Goal: Task Accomplishment & Management: Manage account settings

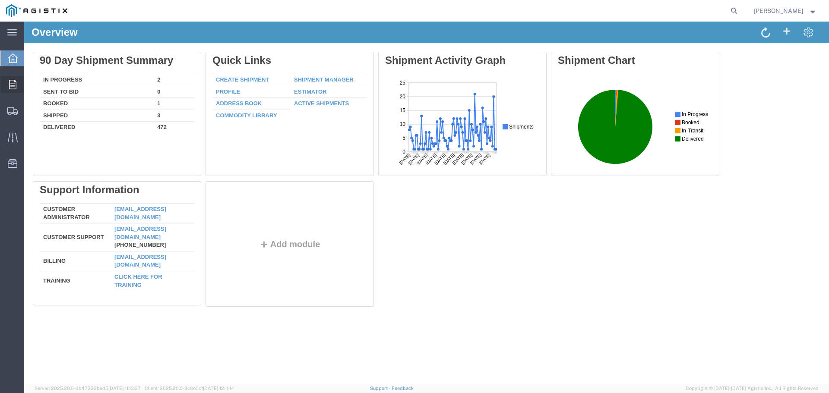
click at [16, 85] on icon at bounding box center [12, 84] width 7 height 9
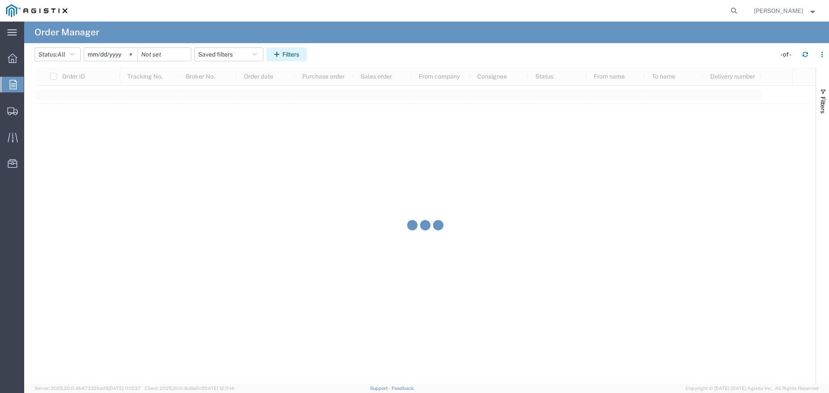
click at [280, 58] on button "Filters" at bounding box center [286, 54] width 41 height 14
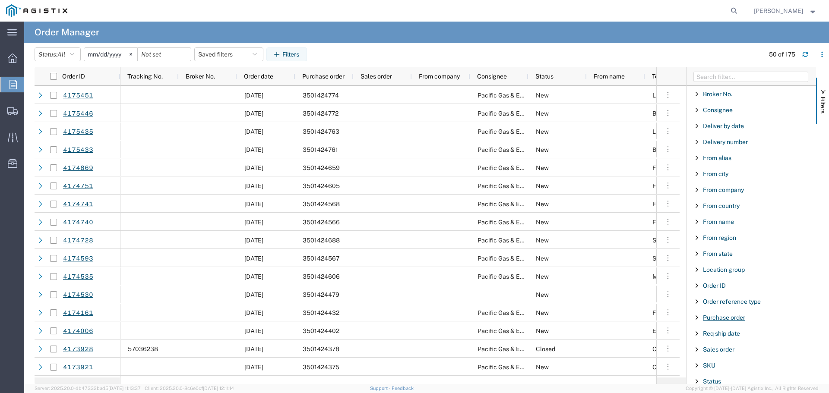
click at [721, 318] on span "Purchase order" at bounding box center [724, 317] width 42 height 7
click at [725, 354] on input "Filter Value" at bounding box center [753, 354] width 113 height 10
type input "3501421826"
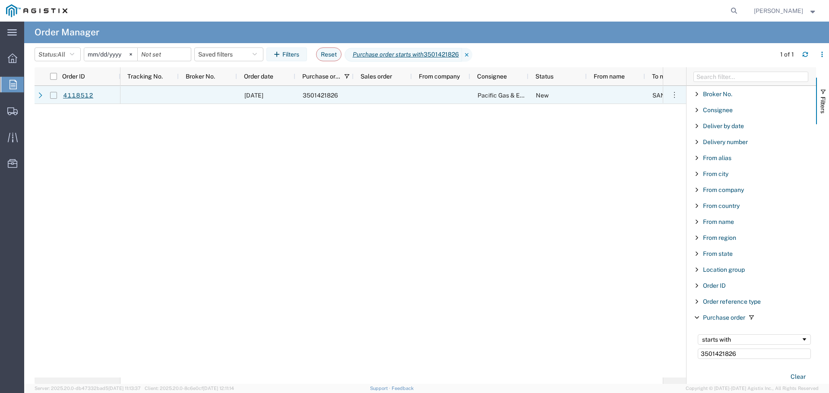
click at [54, 95] on input "Press Space to toggle row selection (unchecked)" at bounding box center [53, 95] width 7 height 7
checkbox input "true"
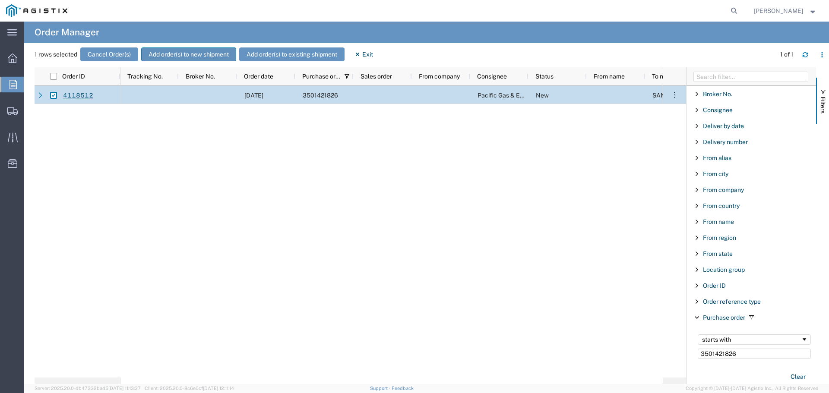
click at [161, 54] on button "Add order(s) to new shipment" at bounding box center [188, 54] width 95 height 14
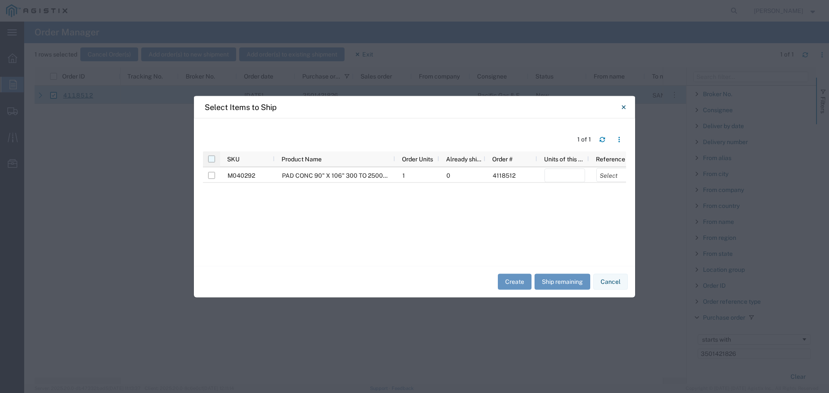
click at [211, 160] on input "checkbox" at bounding box center [211, 158] width 7 height 7
checkbox input "true"
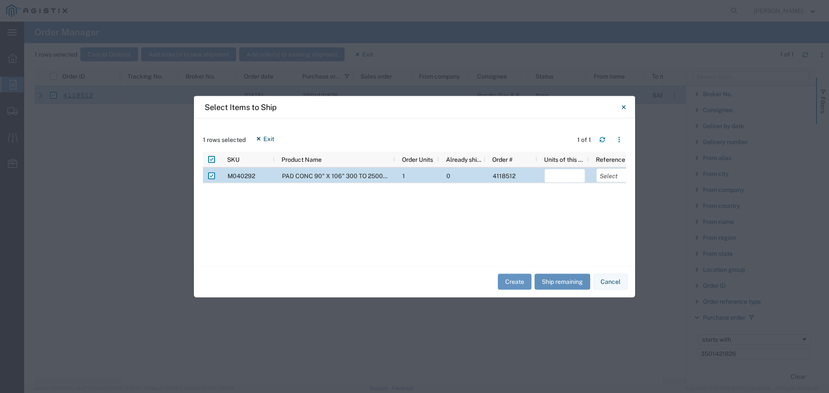
click at [555, 274] on button "Ship remaining" at bounding box center [562, 282] width 56 height 16
type input "1"
click at [611, 176] on select "Select Purchase Order Delivery Number" at bounding box center [616, 175] width 41 height 14
select select "PURCHORD"
click at [596, 168] on select "Select Purchase Order Delivery Number" at bounding box center [616, 175] width 41 height 14
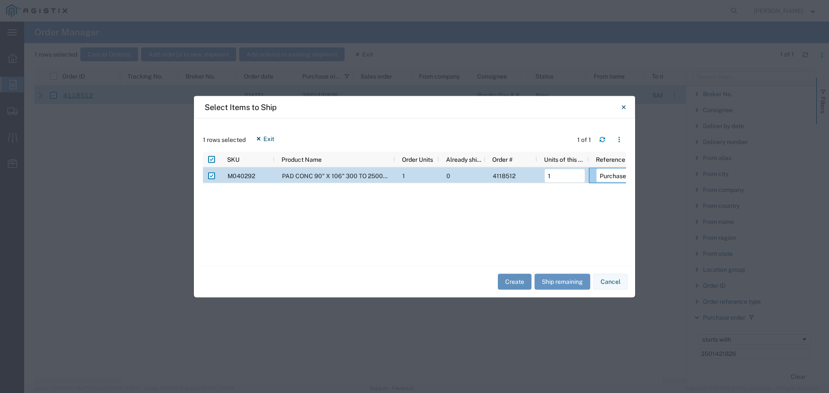
click at [524, 280] on button "Create" at bounding box center [515, 282] width 34 height 16
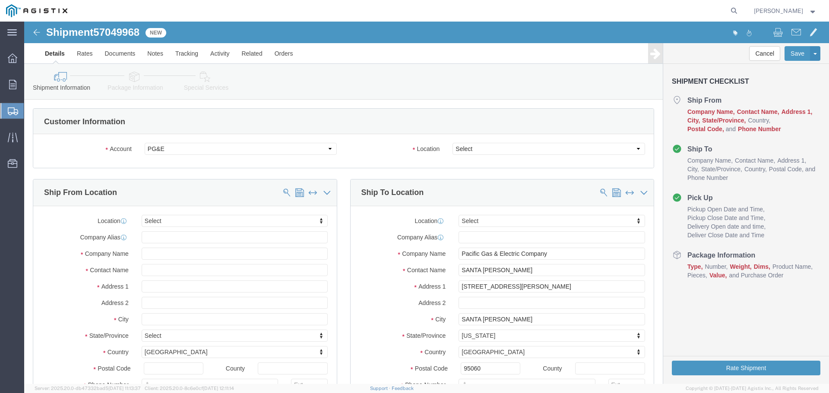
select select
click select "Select All Others [GEOGRAPHIC_DATA] [GEOGRAPHIC_DATA] [GEOGRAPHIC_DATA] [GEOGRA…"
select select "23082"
click select "Select All Others [GEOGRAPHIC_DATA] [GEOGRAPHIC_DATA] [GEOGRAPHIC_DATA] [GEOGRA…"
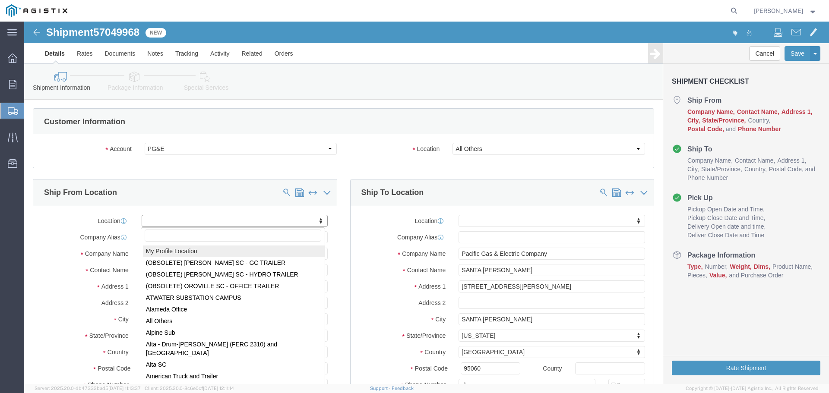
select select "MYPROFILE"
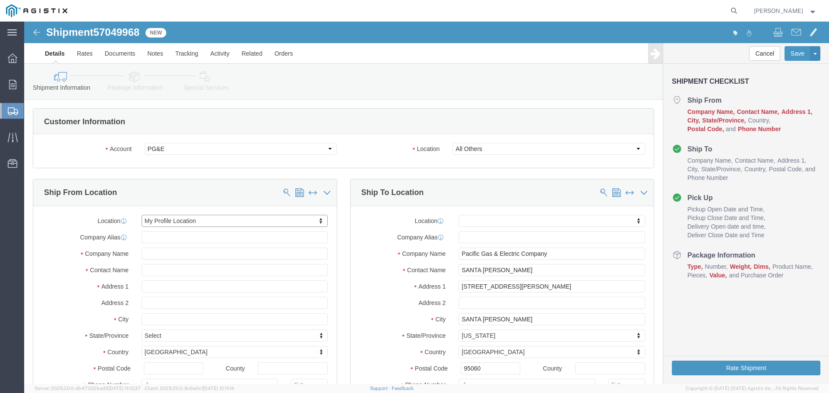
select select "CA"
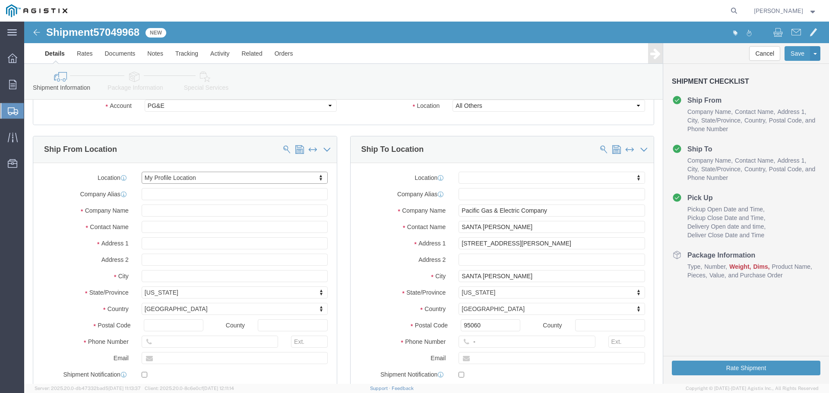
scroll to position [86, 0]
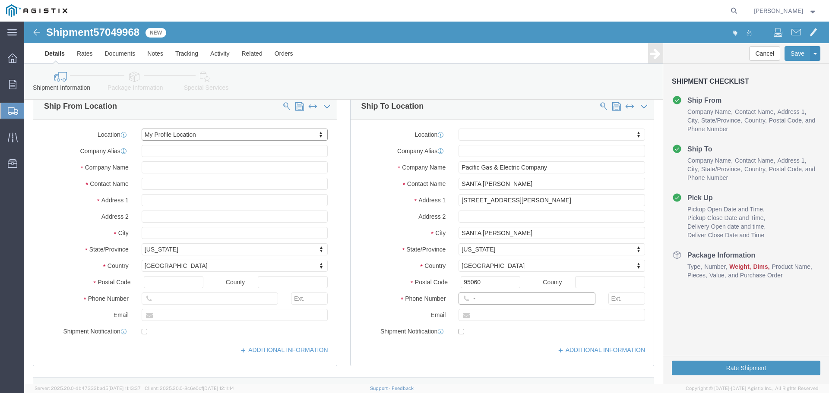
click input "-"
type input "123-456-7891"
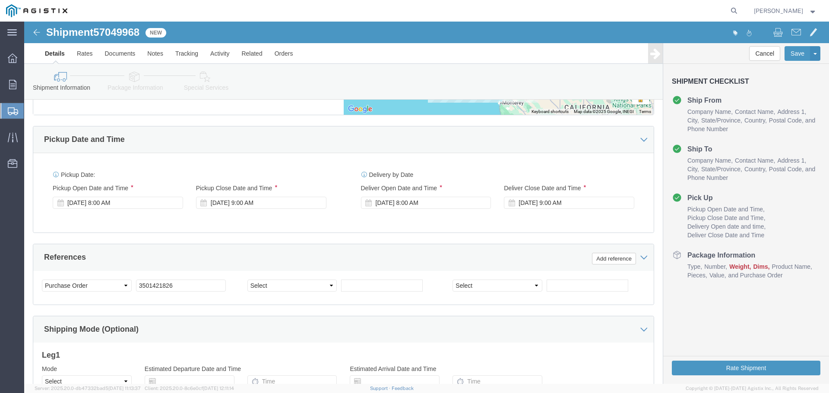
scroll to position [561, 0]
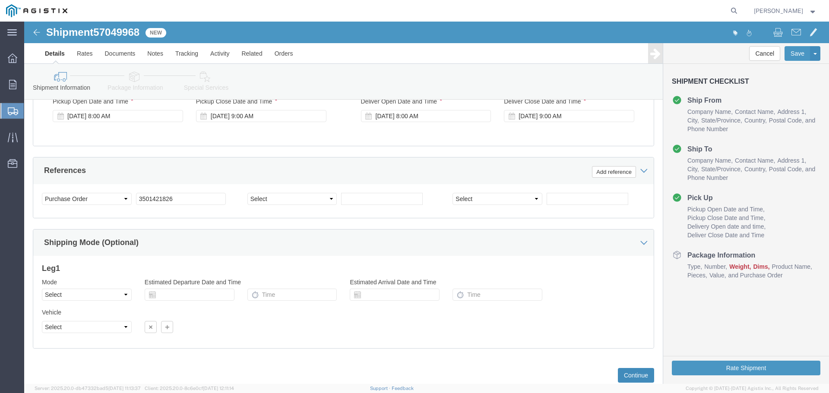
click button "Continue"
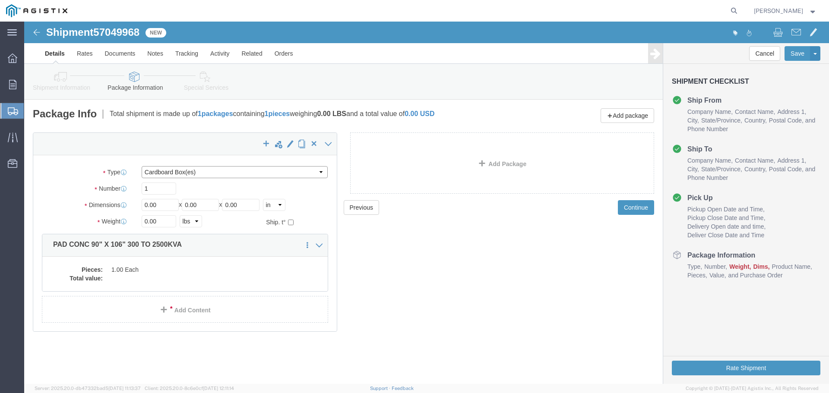
click select "Select Bulk Bundle(s) Cardboard Box(es) Carton(s) Crate(s) Drum(s) (Fiberboard)…"
select select "YRPK"
click select "Select Bulk Bundle(s) Cardboard Box(es) Carton(s) Crate(s) Drum(s) (Fiberboard)…"
click input "0.00"
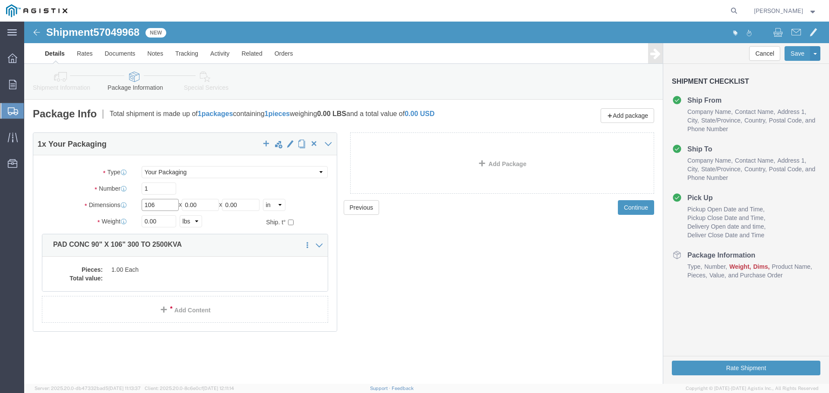
type input "106"
type input "90"
type input "6"
type input "4600"
click div "Pieces: 1.00 Each Total value:"
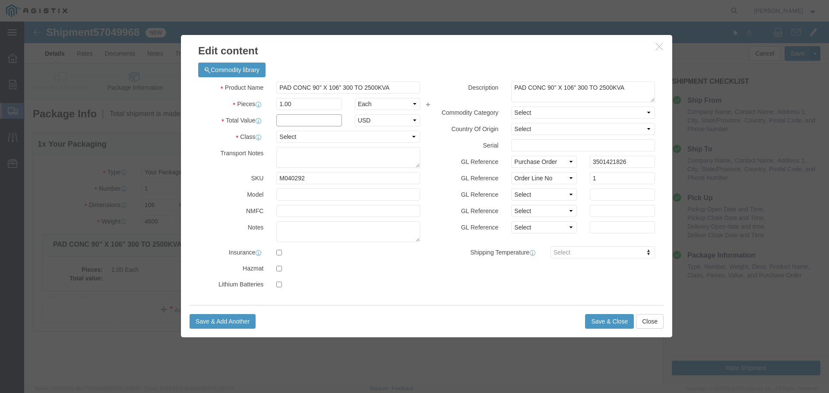
click input "text"
type input "1"
click select "Select 50 55 60 65 70 85 92.5 100 125 175 250 300 400"
select select "55"
click select "Select 50 55 60 65 70 85 92.5 100 125 175 250 300 400"
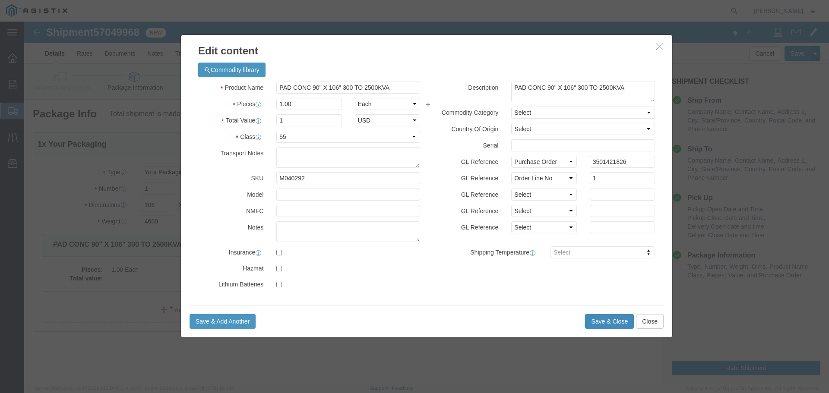
click button "Save & Close"
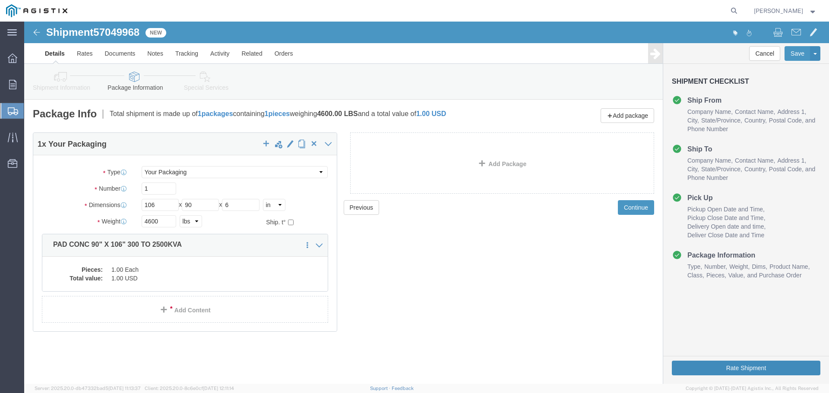
click button "Rate Shipment"
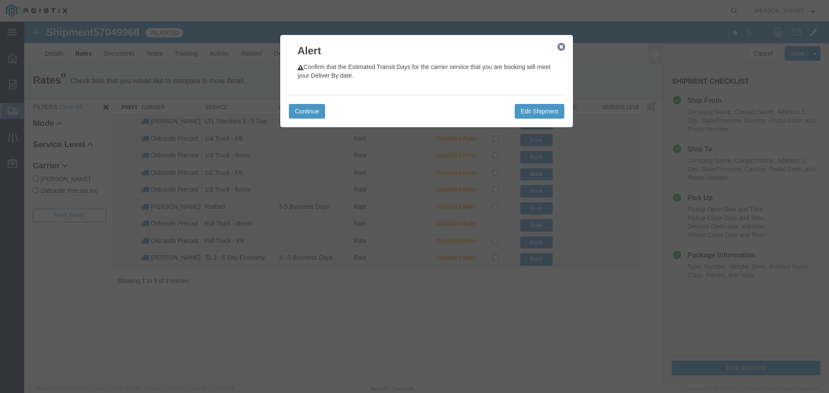
drag, startPoint x: 561, startPoint y: 45, endPoint x: 413, endPoint y: 87, distance: 154.1
click at [561, 45] on icon "button" at bounding box center [561, 47] width 8 height 7
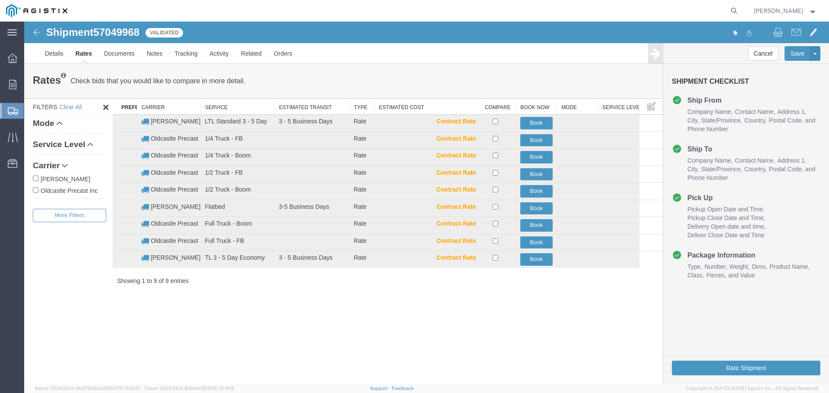
click at [69, 189] on label "Oldcastle Precast Inc" at bounding box center [69, 190] width 73 height 9
click at [38, 189] on input "Oldcastle Precast Inc" at bounding box center [36, 190] width 6 height 6
checkbox input "true"
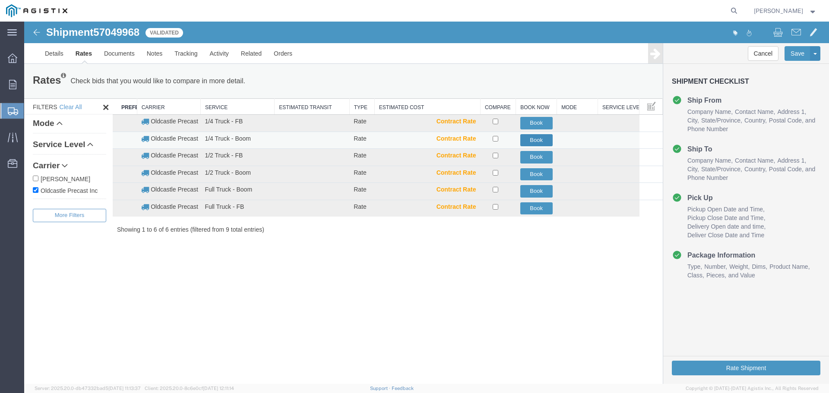
click at [541, 138] on button "Book" at bounding box center [536, 140] width 32 height 13
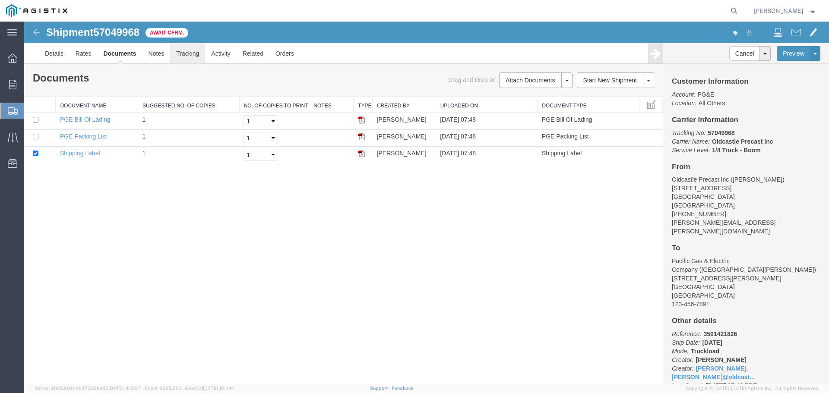
click at [186, 52] on link "Tracking" at bounding box center [187, 53] width 35 height 21
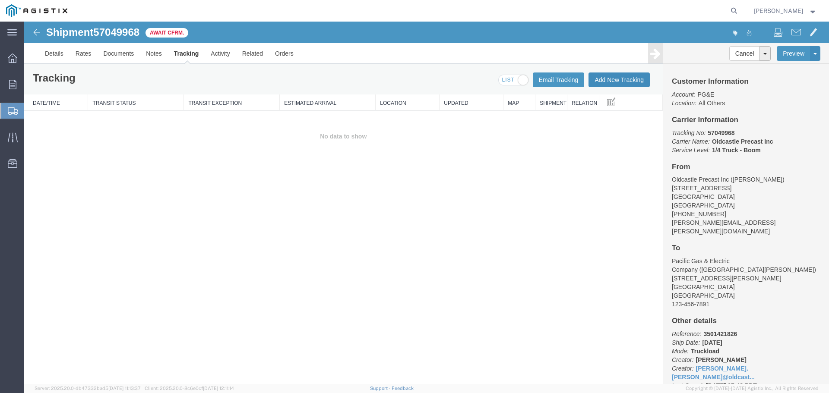
click at [616, 79] on button "Add New Tracking" at bounding box center [618, 79] width 61 height 15
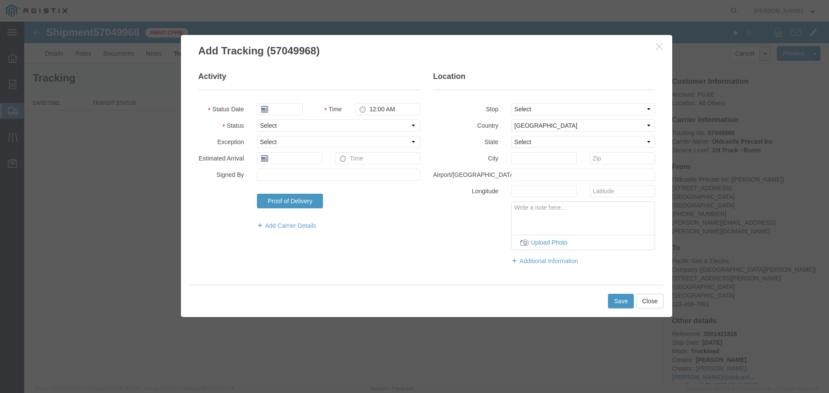
type input "[DATE]"
type input "8:00 AM"
click at [289, 127] on select "Select Arrival Notice Available Arrival Notice Imported Arrive at Delivery Loca…" at bounding box center [338, 126] width 163 height 12
select select "DELIVRED"
click at [257, 120] on select "Select Arrival Notice Available Arrival Notice Imported Arrive at Delivery Loca…" at bounding box center [338, 126] width 163 height 12
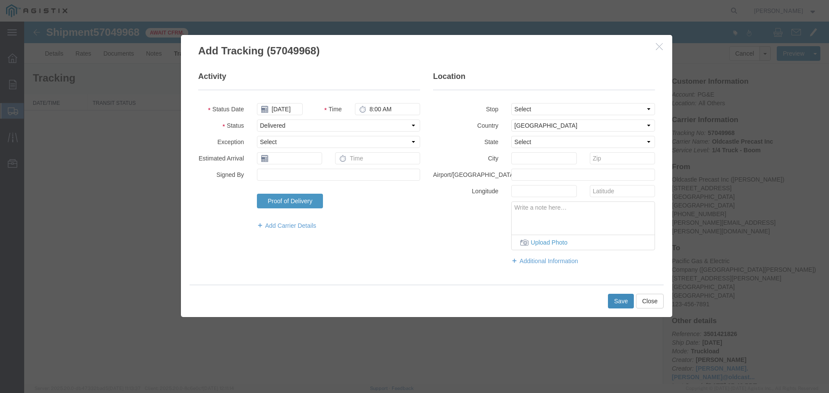
drag, startPoint x: 607, startPoint y: 300, endPoint x: 616, endPoint y: 300, distance: 9.1
click at [608, 300] on div "Save Close" at bounding box center [426, 301] width 474 height 32
click at [615, 300] on button "Save" at bounding box center [621, 301] width 26 height 15
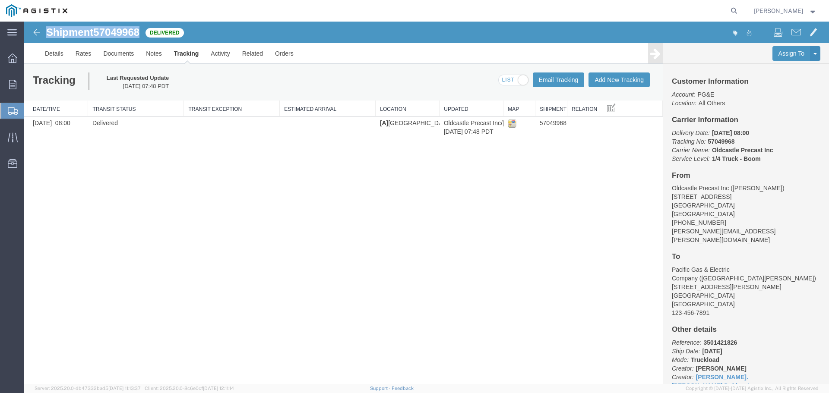
drag, startPoint x: 47, startPoint y: 34, endPoint x: 140, endPoint y: 38, distance: 92.8
click at [139, 38] on h1 "Shipment 57049968" at bounding box center [92, 32] width 93 height 11
copy h1 "Shipment 57049968"
click at [13, 85] on icon at bounding box center [12, 84] width 7 height 9
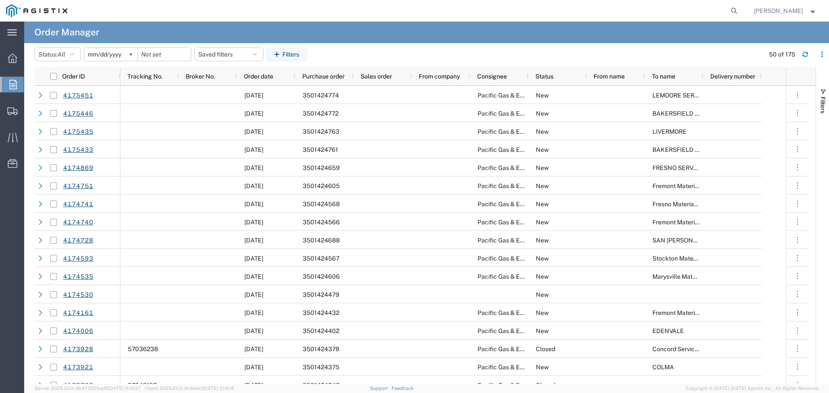
scroll to position [2874, 0]
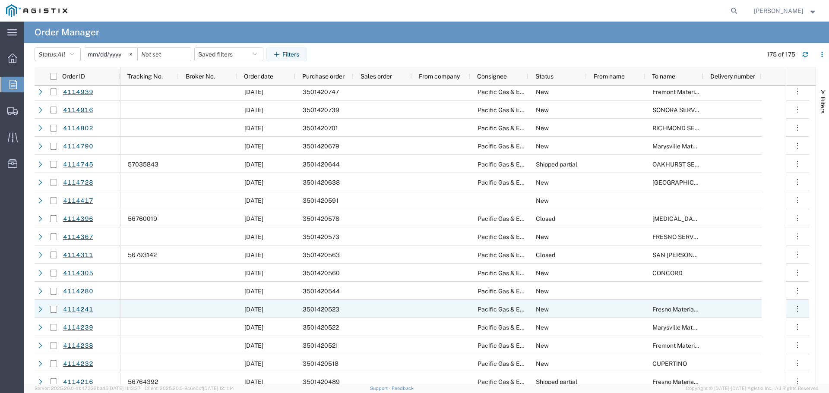
scroll to position [2831, 0]
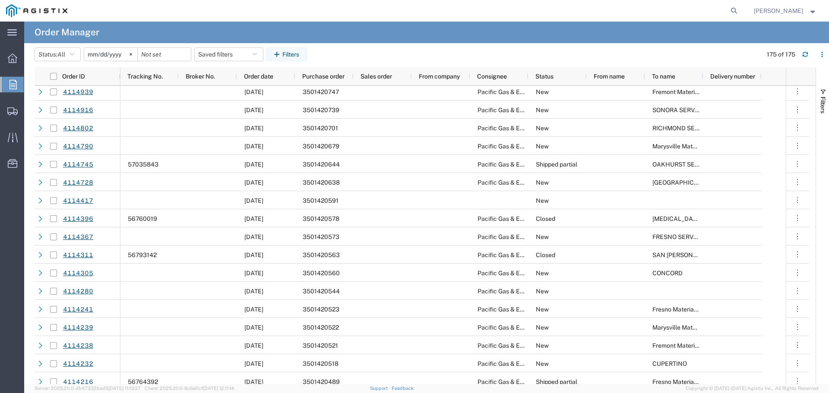
click at [106, 53] on input "[DATE]" at bounding box center [110, 54] width 53 height 13
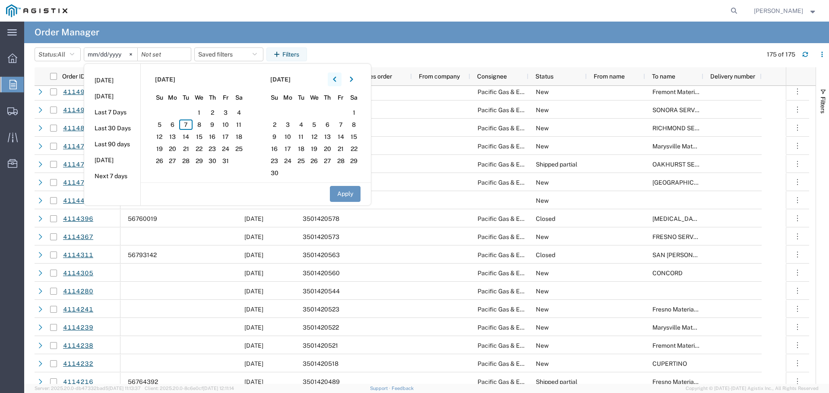
click at [336, 79] on icon "button" at bounding box center [334, 79] width 3 height 5
click at [227, 112] on span "1" at bounding box center [225, 112] width 13 height 10
click at [355, 199] on button "Apply" at bounding box center [345, 194] width 31 height 16
type input "[DATE]"
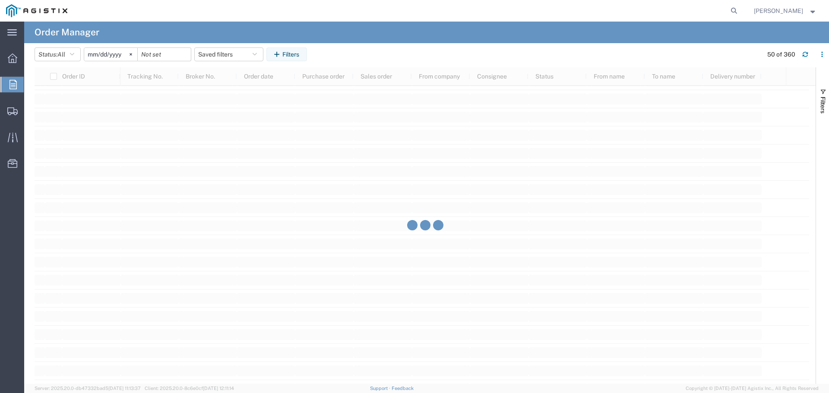
scroll to position [6226, 0]
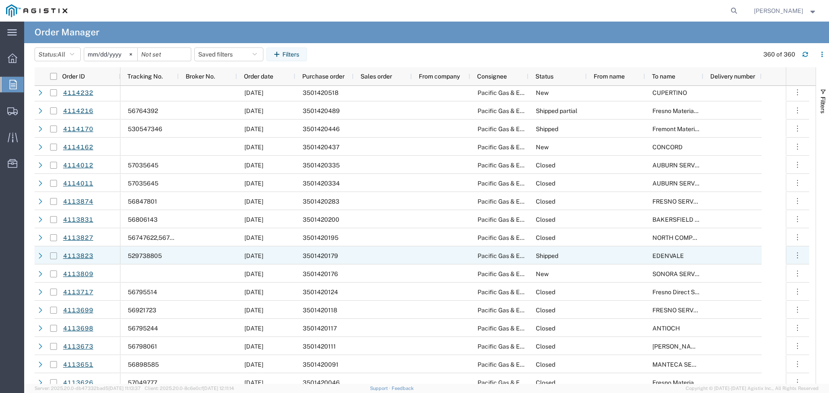
click at [54, 256] on input "Press Space to toggle row selection (unchecked)" at bounding box center [53, 255] width 7 height 7
checkbox input "true"
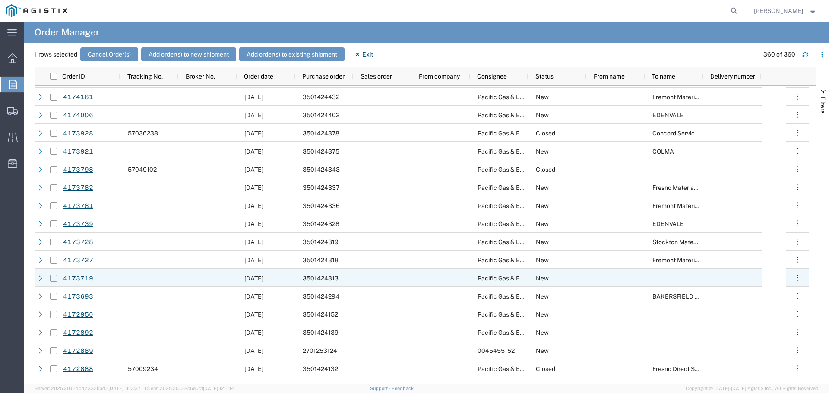
click at [53, 278] on input "Press Space to toggle row selection (unchecked)" at bounding box center [53, 278] width 7 height 7
checkbox input "true"
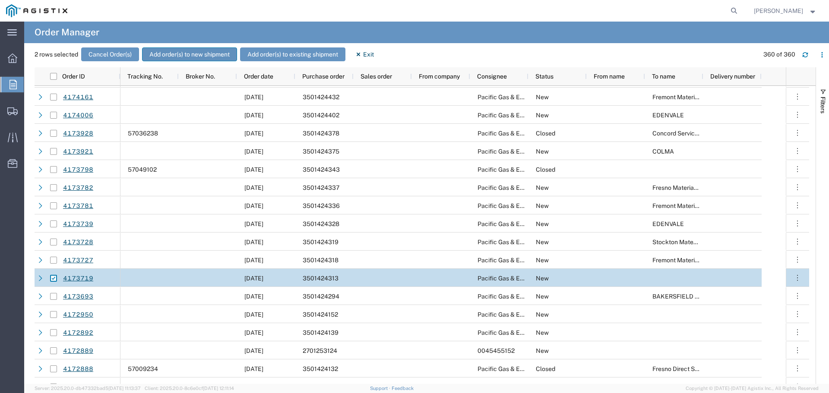
click at [171, 56] on button "Add order(s) to new shipment" at bounding box center [189, 54] width 95 height 14
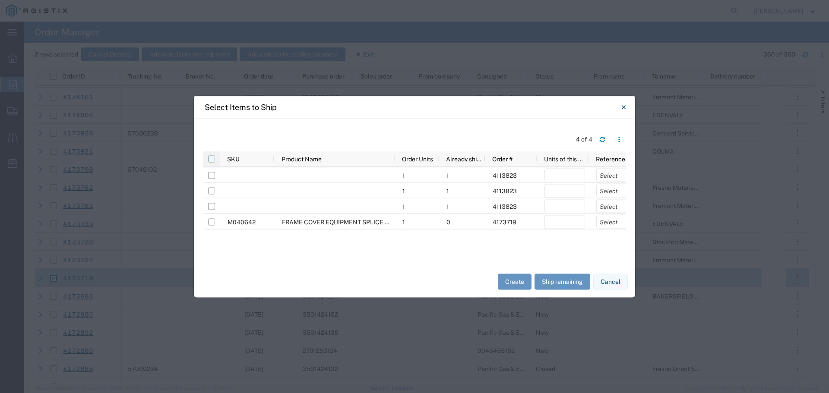
click at [211, 160] on input "checkbox" at bounding box center [211, 158] width 7 height 7
checkbox input "true"
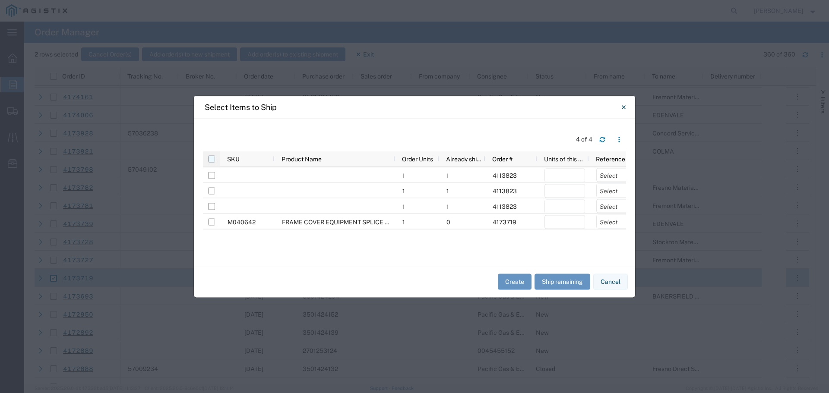
checkbox input "true"
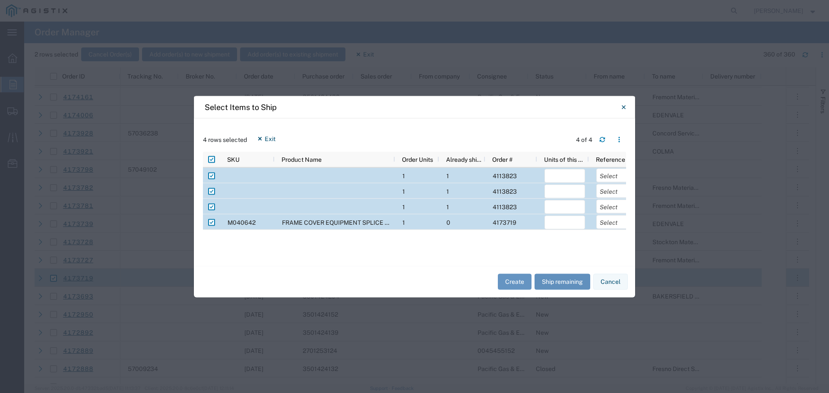
click at [557, 278] on button "Ship remaining" at bounding box center [562, 282] width 56 height 16
type input "0"
type input "1"
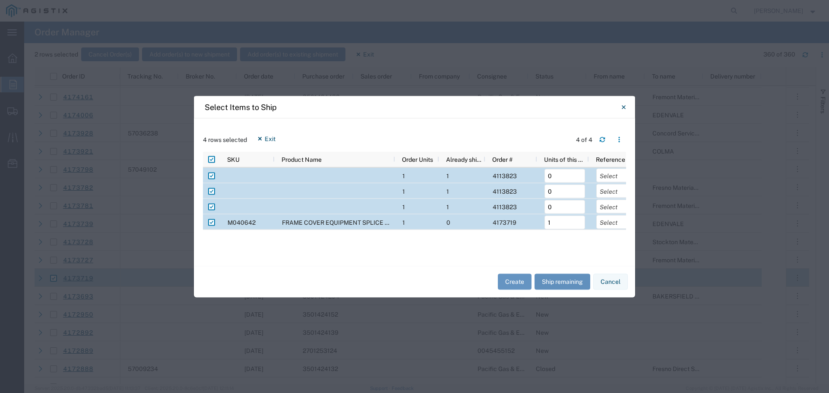
click at [546, 287] on button "Ship remaining" at bounding box center [562, 282] width 56 height 16
click at [215, 174] on div at bounding box center [211, 176] width 16 height 16
click at [212, 175] on input "Press Space to toggle row selection (checked)" at bounding box center [211, 175] width 7 height 7
checkbox input "false"
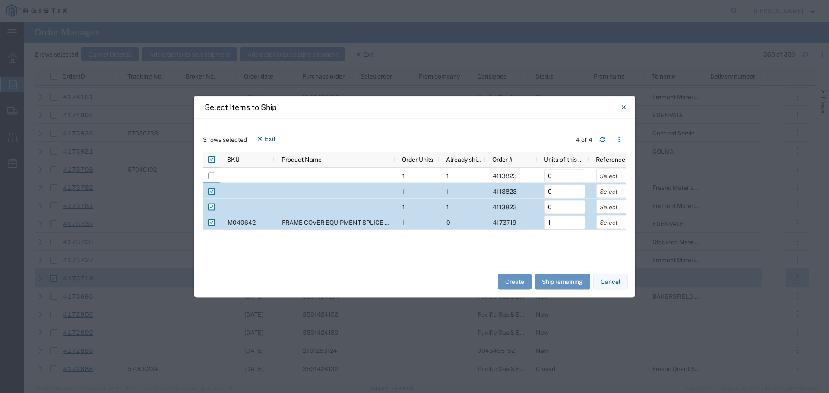
click at [211, 193] on input "Press Space to toggle row selection (checked)" at bounding box center [211, 191] width 7 height 7
checkbox input "false"
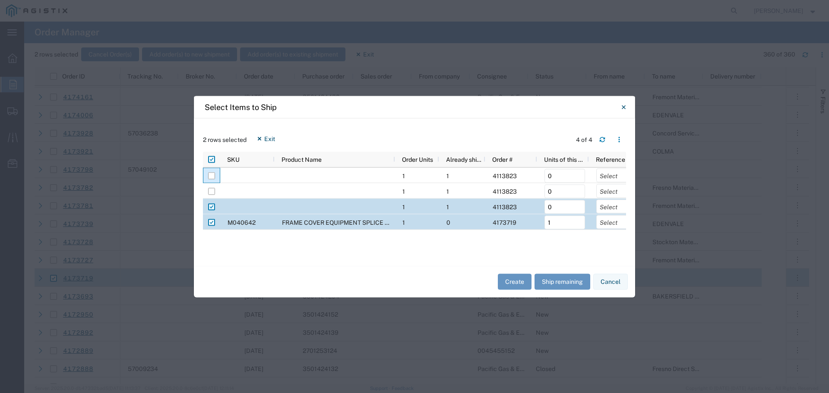
click at [210, 208] on input "Press Space to toggle row selection (checked)" at bounding box center [211, 206] width 7 height 7
checkbox input "false"
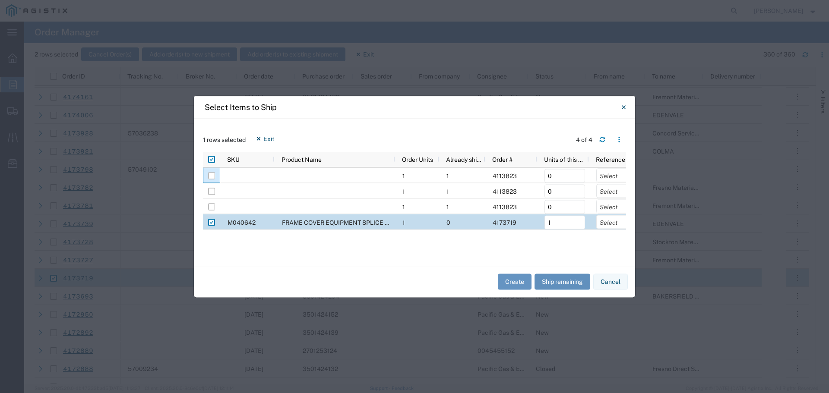
click at [567, 284] on button "Ship remaining" at bounding box center [562, 282] width 56 height 16
click at [571, 285] on button "Ship remaining" at bounding box center [562, 282] width 56 height 16
click at [211, 159] on input "checkbox" at bounding box center [211, 159] width 7 height 7
checkbox input "false"
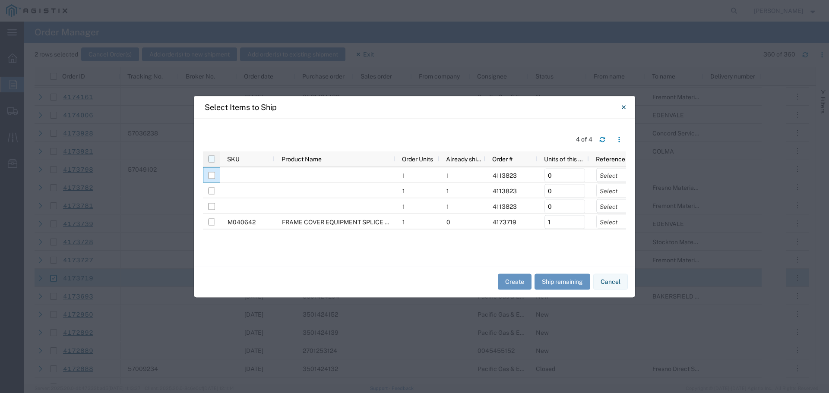
click at [211, 159] on input "checkbox" at bounding box center [211, 158] width 7 height 7
checkbox input "true"
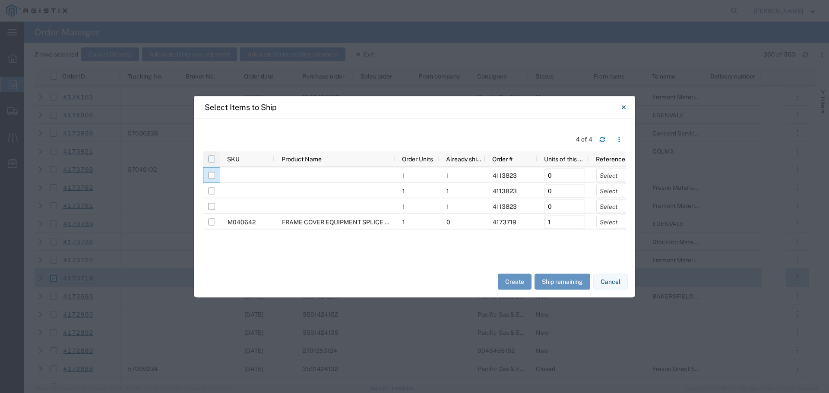
checkbox input "true"
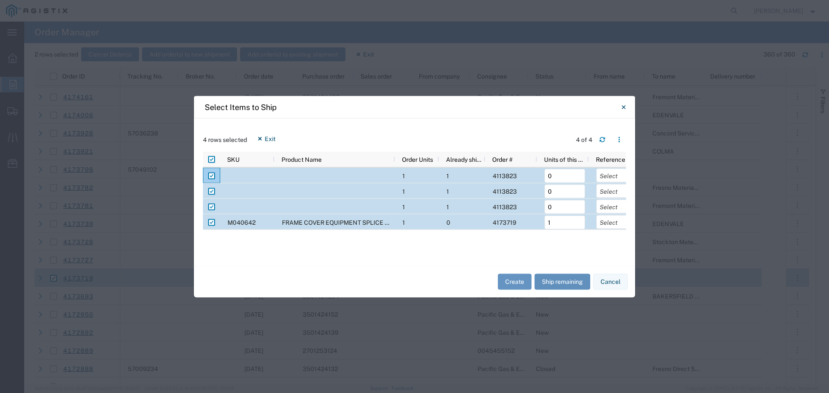
click at [557, 285] on button "Ship remaining" at bounding box center [562, 282] width 56 height 16
click at [397, 156] on div at bounding box center [396, 159] width 3 height 16
click at [561, 281] on button "Ship remaining" at bounding box center [562, 282] width 56 height 16
click at [619, 162] on span "Reference" at bounding box center [612, 159] width 29 height 7
click at [614, 171] on select "Select Purchase Order Delivery Number" at bounding box center [619, 175] width 41 height 14
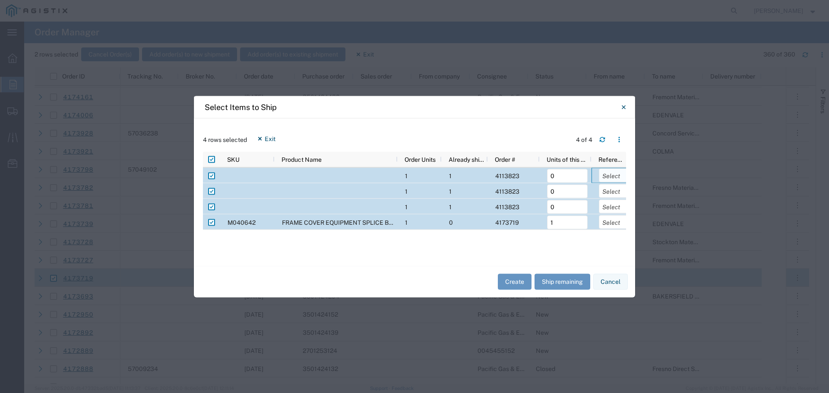
select select "PURCHORD"
click at [599, 168] on select "Select Purchase Order Delivery Number" at bounding box center [619, 175] width 41 height 14
click at [609, 187] on select "Select Purchase Order Delivery Number" at bounding box center [619, 191] width 41 height 14
select select "PURCHORD"
click at [599, 184] on select "Select Purchase Order Delivery Number" at bounding box center [619, 191] width 41 height 14
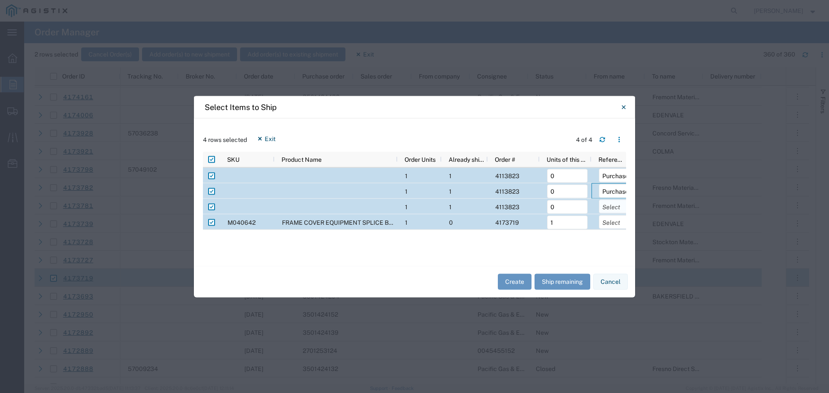
click at [609, 207] on select "Select Purchase Order Delivery Number" at bounding box center [619, 206] width 41 height 14
select select "PURCHORD"
click at [599, 199] on select "Select Purchase Order Delivery Number" at bounding box center [619, 206] width 41 height 14
click at [612, 223] on select "Select Purchase Order Delivery Number" at bounding box center [619, 222] width 41 height 14
select select "PURCHORD"
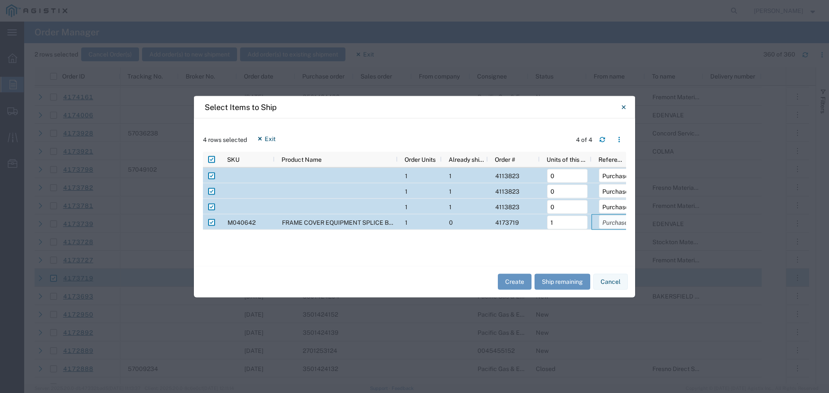
click at [599, 215] on select "Select Purchase Order Delivery Number" at bounding box center [619, 222] width 41 height 14
click at [519, 282] on button "Create" at bounding box center [515, 282] width 34 height 16
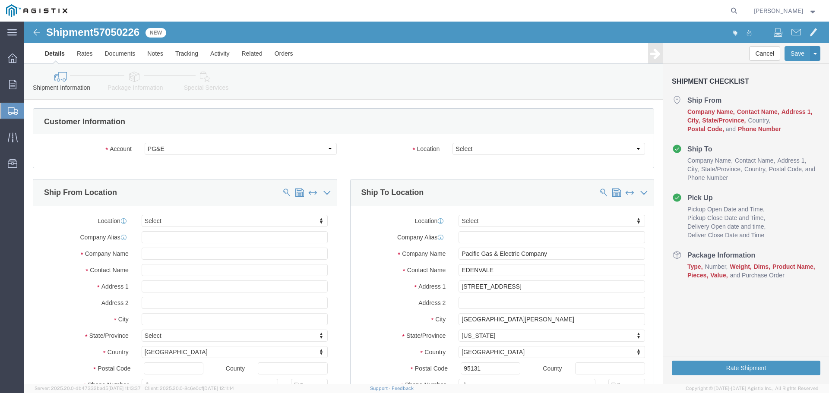
select select
click select "Select All Others [GEOGRAPHIC_DATA] [GEOGRAPHIC_DATA] [GEOGRAPHIC_DATA] [GEOGRA…"
select select "23082"
click select "Select All Others [GEOGRAPHIC_DATA] [GEOGRAPHIC_DATA] [GEOGRAPHIC_DATA] [GEOGRA…"
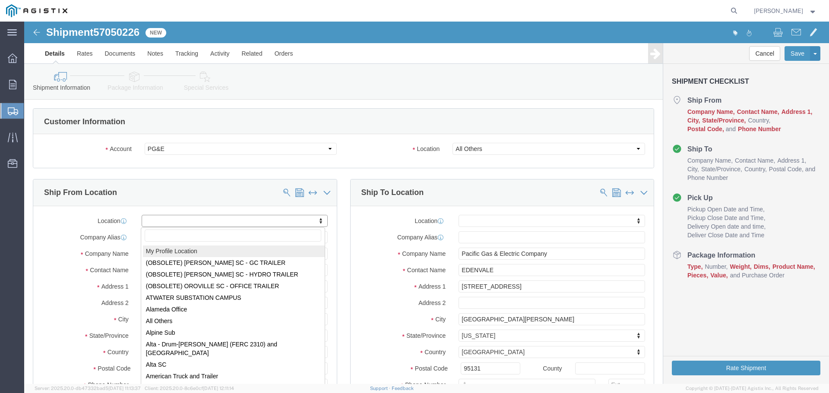
select select "MYPROFILE"
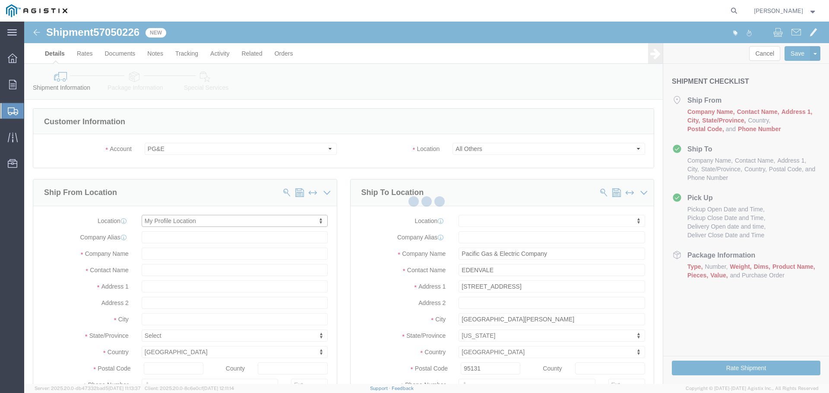
select select "CA"
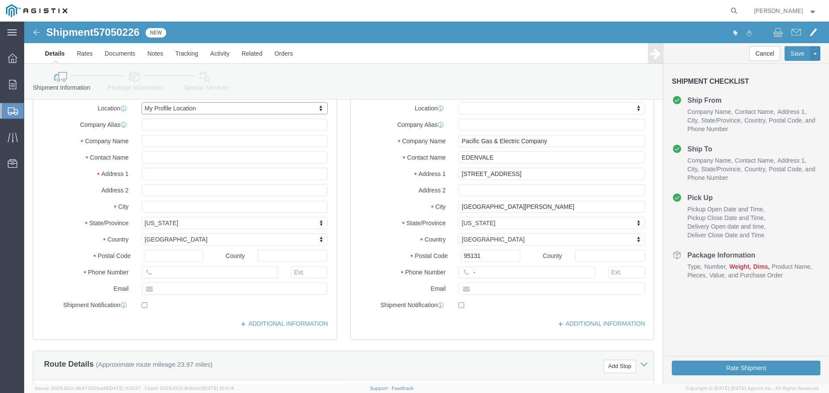
scroll to position [129, 0]
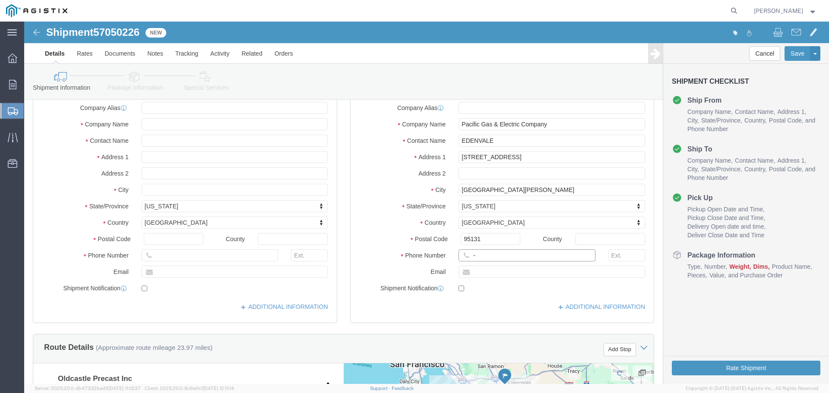
click input "-"
type input "123-456-7891"
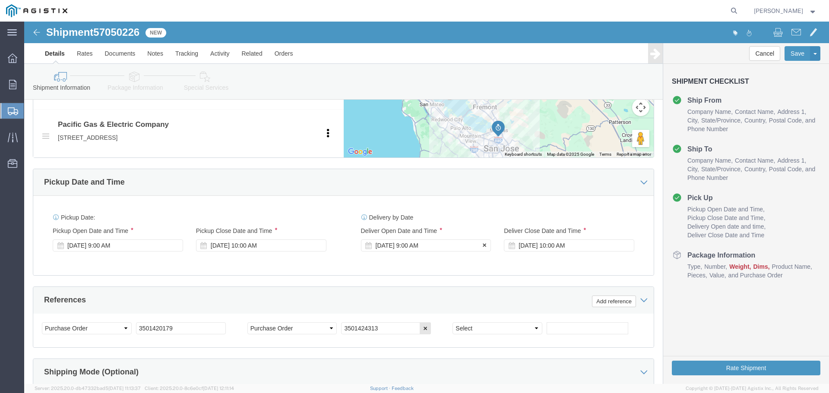
click div "[DATE] 9:00 AM"
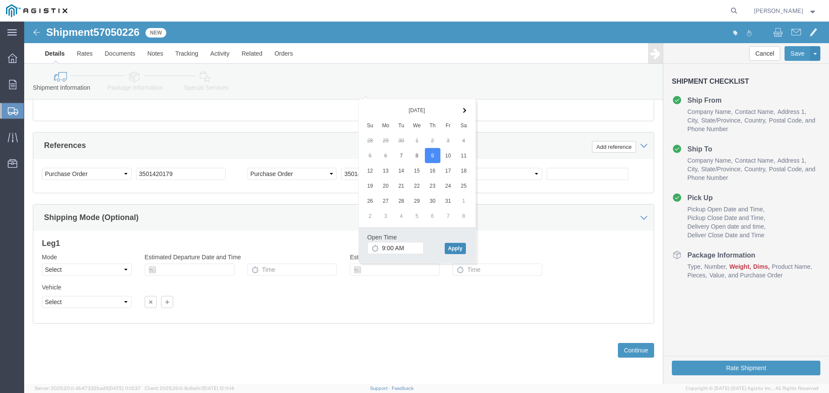
click button "Apply"
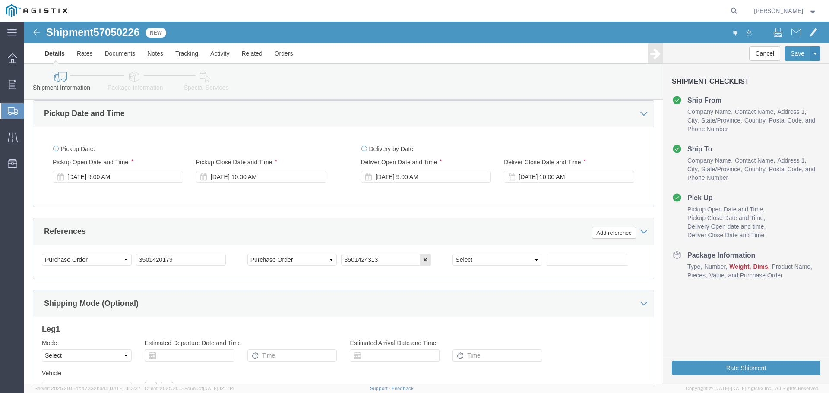
scroll to position [500, 0]
click div "[DATE] 10:00 AM"
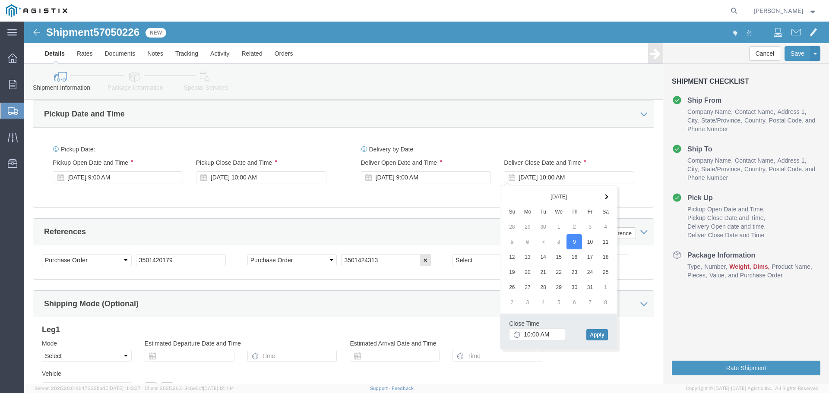
click button "Apply"
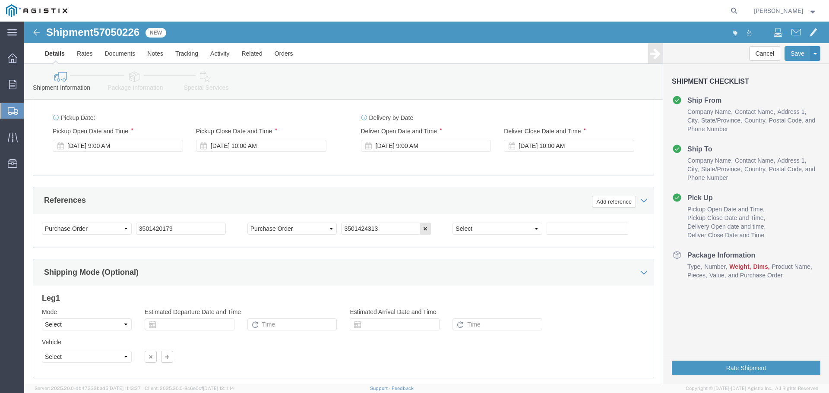
scroll to position [586, 0]
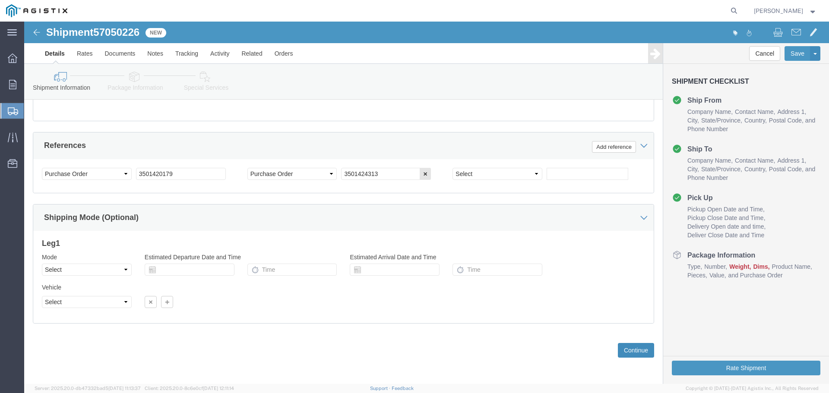
click button "Continue"
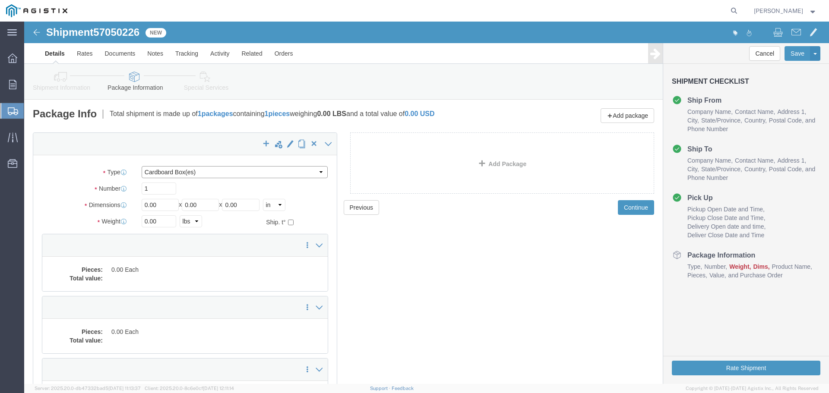
click select "Select Bulk Bundle(s) Cardboard Box(es) Carton(s) Crate(s) Drum(s) (Fiberboard)…"
select select "YRPK"
click select "Select Bulk Bundle(s) Cardboard Box(es) Carton(s) Crate(s) Drum(s) (Fiberboard)…"
click input "0.00"
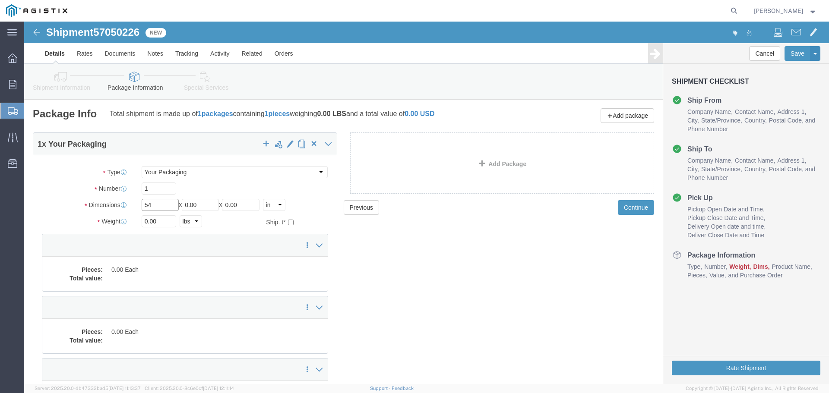
type input "54"
type input "102"
type input "6"
type input "300"
click dd
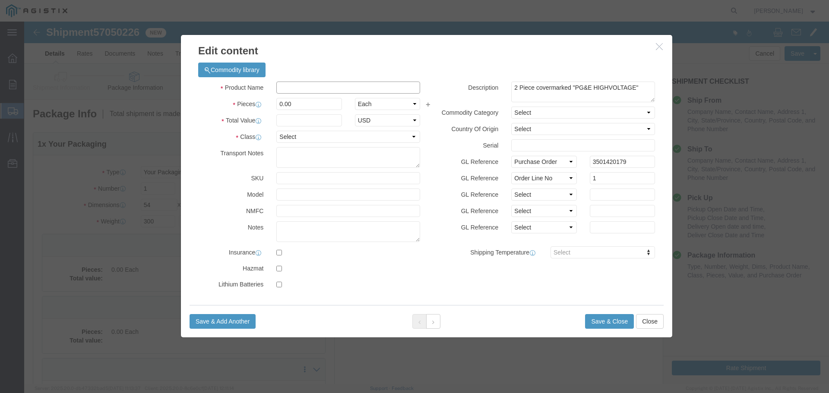
click input "text"
click button "Close"
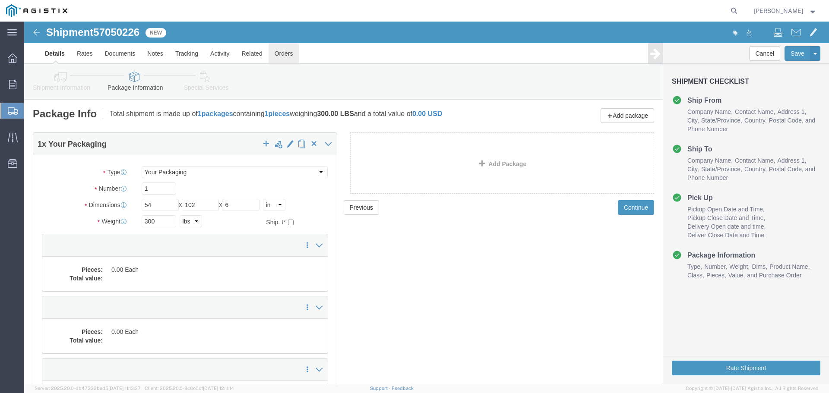
click link "Orders"
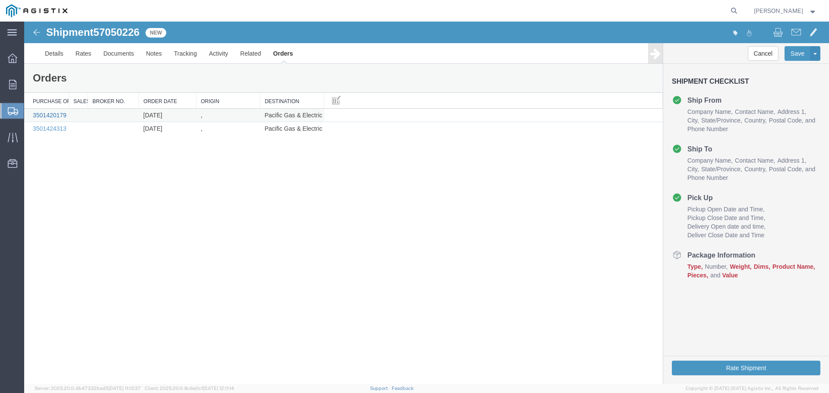
click at [60, 117] on link "3501420179" at bounding box center [50, 115] width 34 height 7
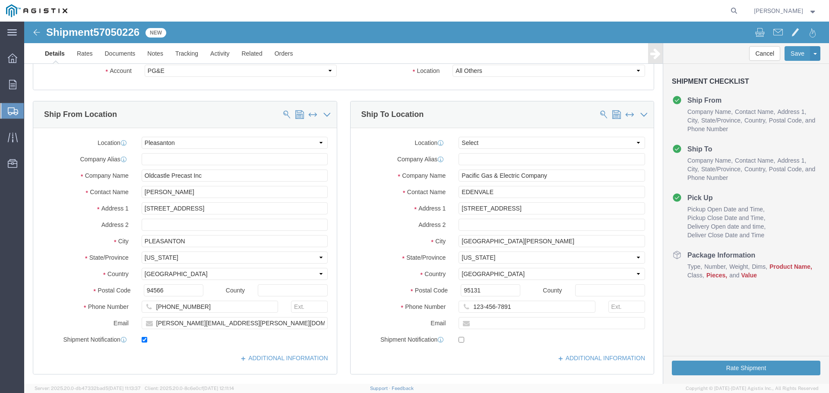
select select "22122"
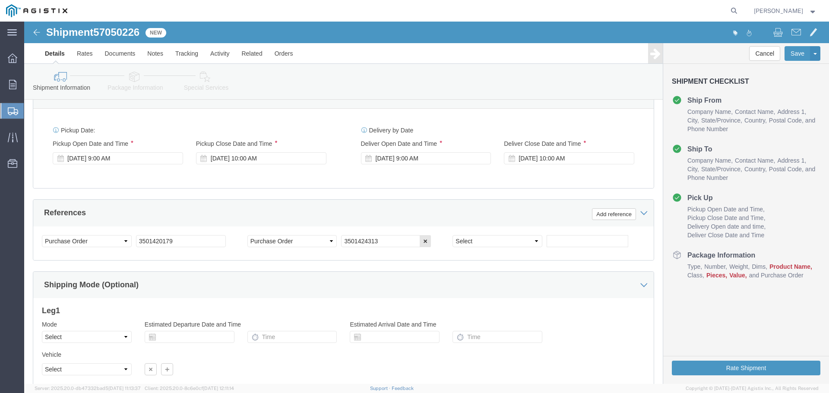
scroll to position [586, 0]
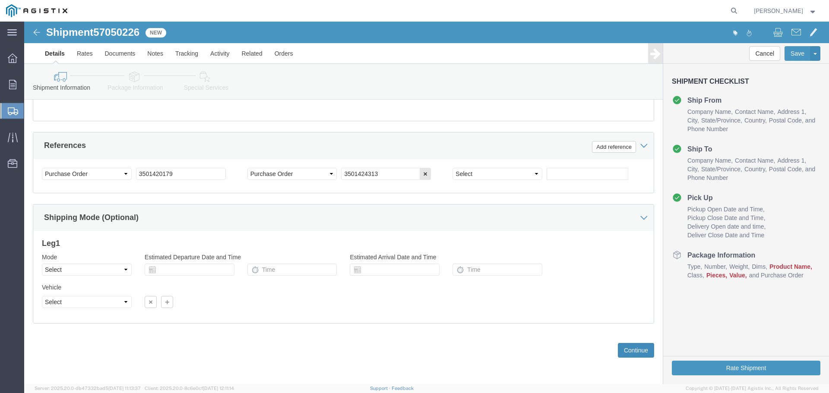
click button "Continue"
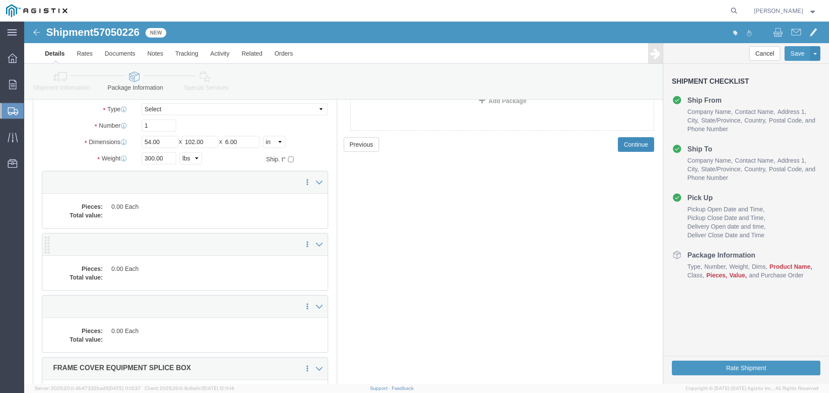
scroll to position [129, 0]
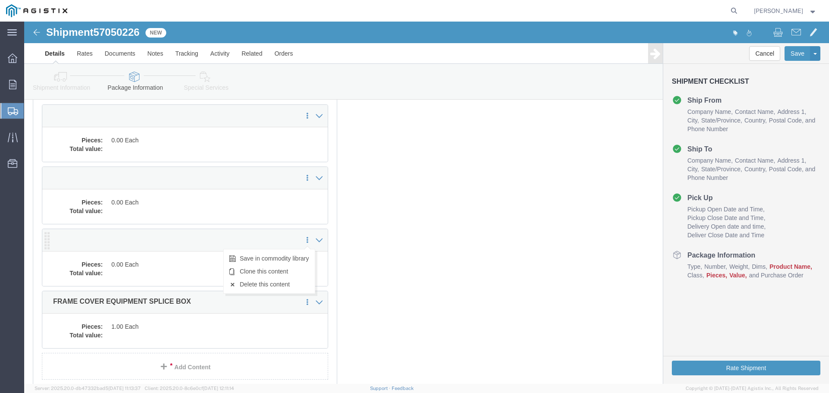
click icon
click link "Delete this content"
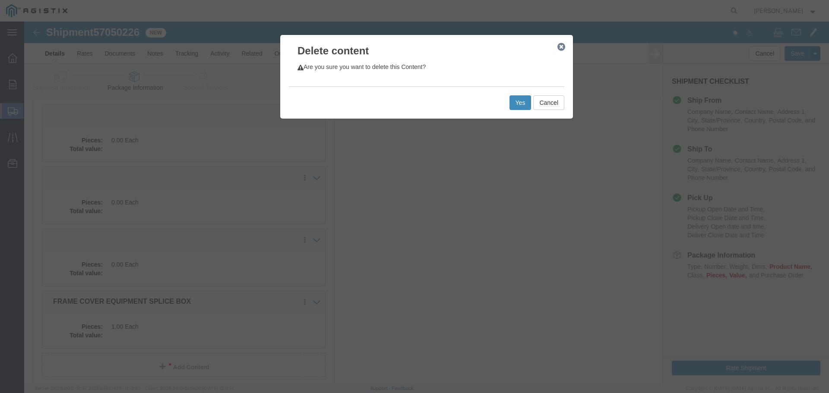
click button "Yes"
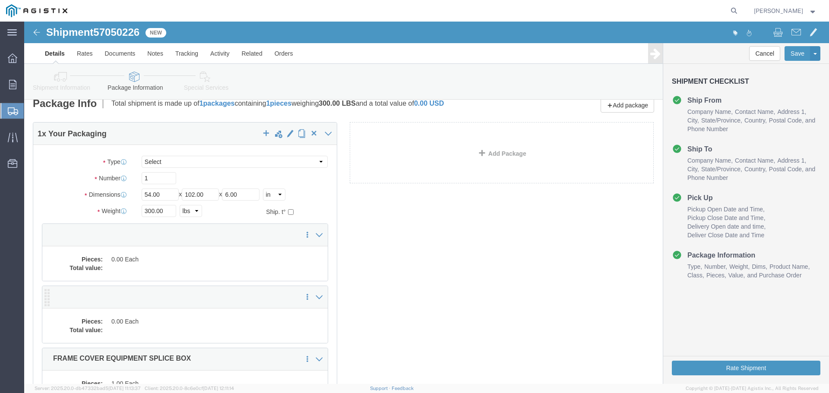
scroll to position [0, 0]
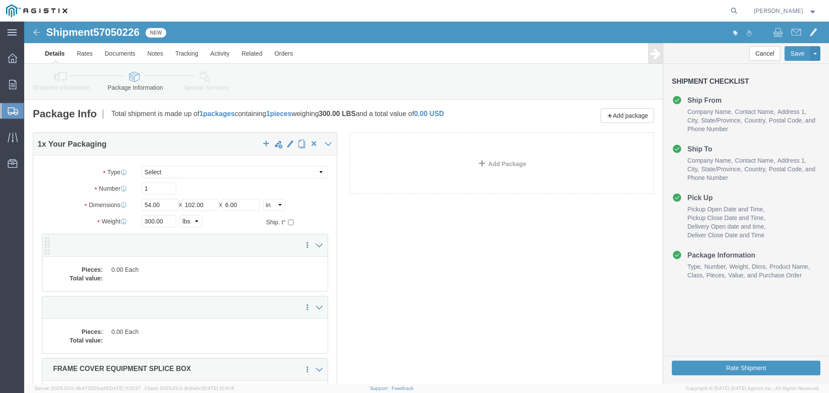
click div "Pieces: 0.00 Each Total value:"
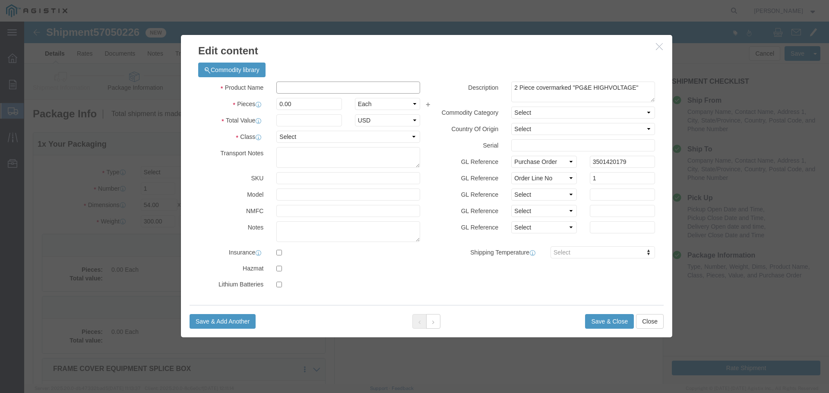
click input "text"
paste input "6 2 PIECE COVERMARKED "PG&E [MEDICAL_DATA]""
type input "6 2 PIECE COVERMARKED "PG&E [MEDICAL_DATA]""
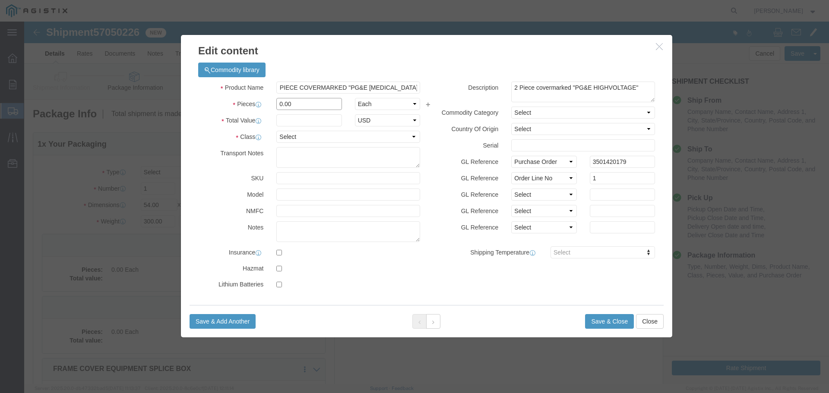
scroll to position [0, 0]
click div "Pieces 0.00 Select Bag Barrels 100Board Feet Bottle Box Blister Pack Carats Can…"
type input "1"
select select "USD"
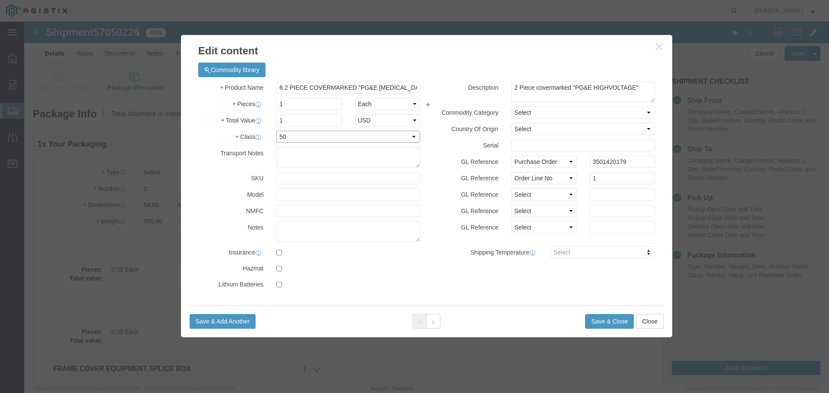
select select "55"
click button "Save & Close"
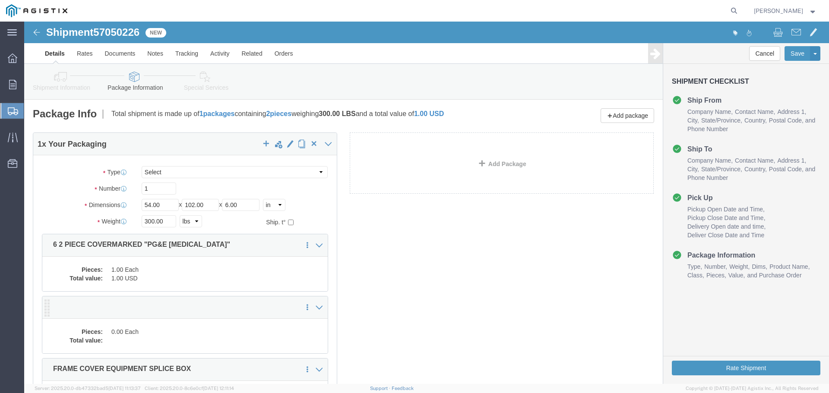
click div "Pieces: 0.00 Each Total value:"
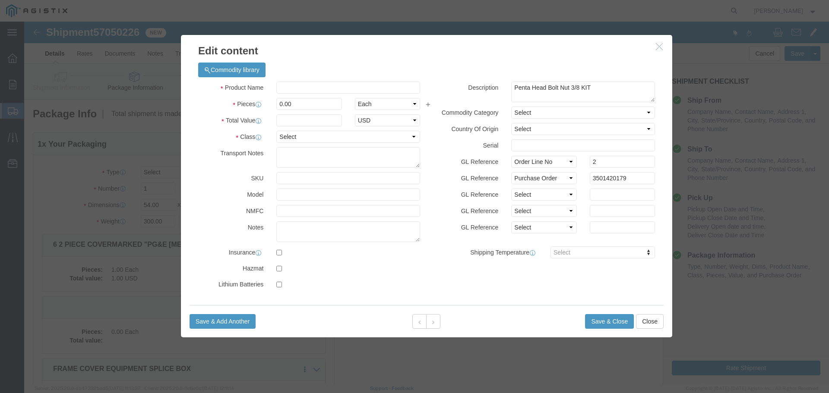
click div "Product Name Pieces 0.00 Select Bag Barrels 100Board Feet Bottle Box Blister Pa…"
click input "text"
paste input "PENTA HEAD BOLT NUT 3/8KIT 2 EA 39-0188"
type input "PENTA HEAD BOLT NUT 3/8KIT 2 EA 39-0188"
type input "1"
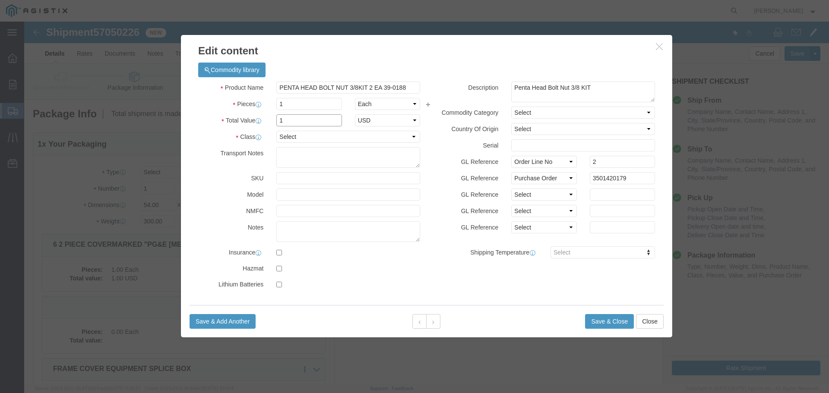
type input "1"
select select "USD"
select select "55"
click button "Save & Close"
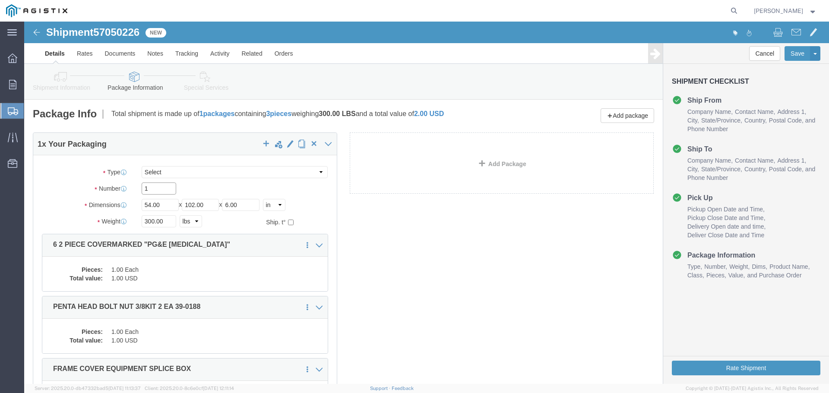
drag, startPoint x: 133, startPoint y: 167, endPoint x: 105, endPoint y: 167, distance: 28.1
click div "Number 1"
type input "3"
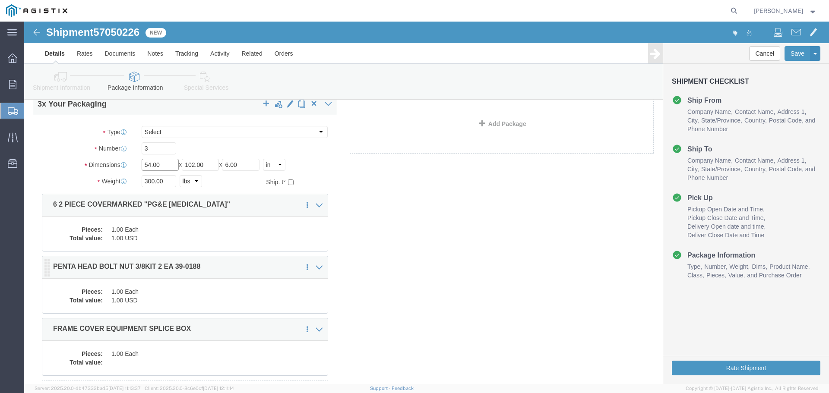
scroll to position [129, 0]
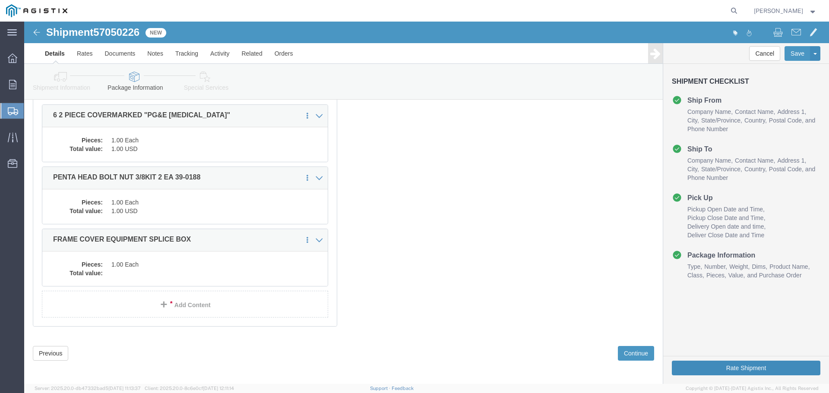
click button "Rate Shipment"
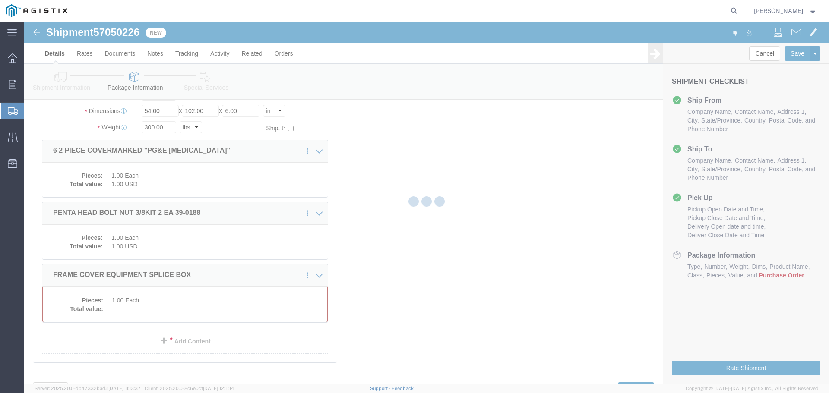
scroll to position [119, 0]
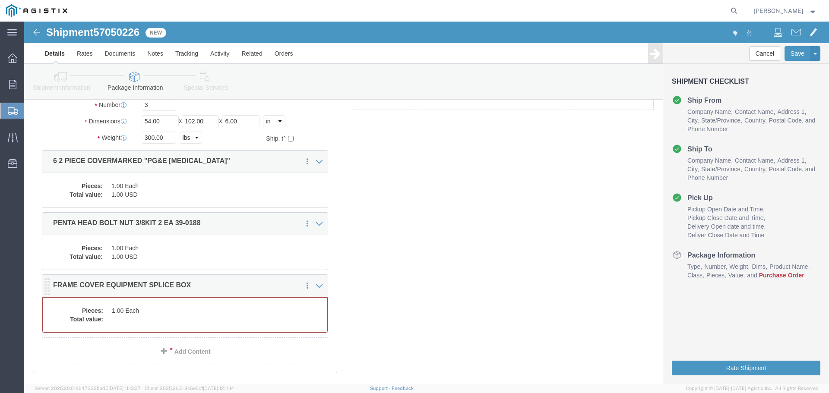
click dd
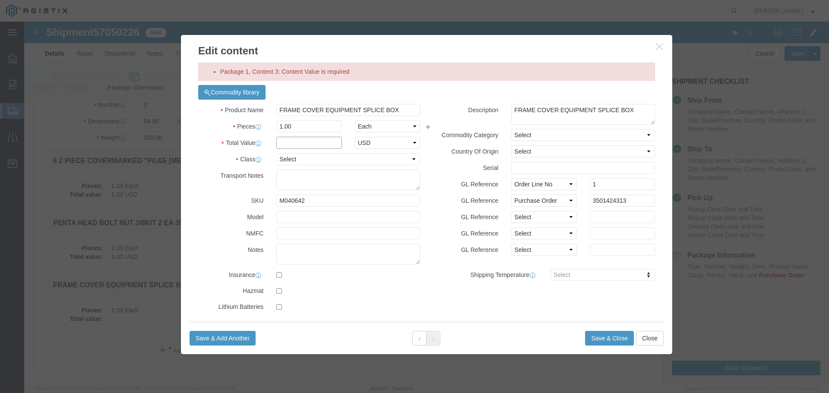
click input "text"
type input "1"
select select "USD"
select select "55"
click button "Save & Close"
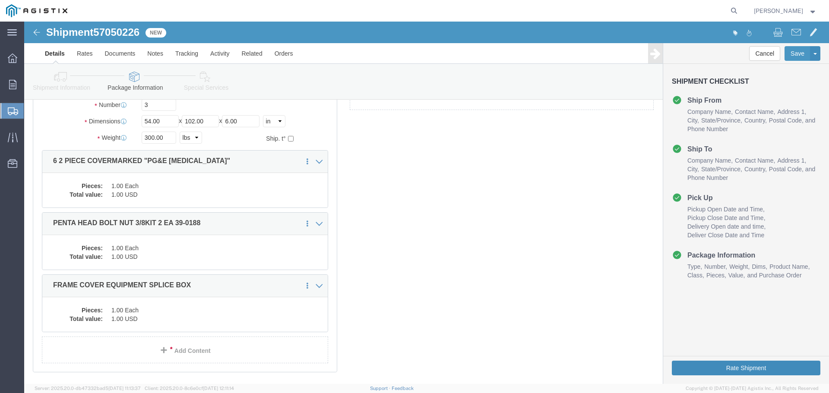
click button "Rate Shipment"
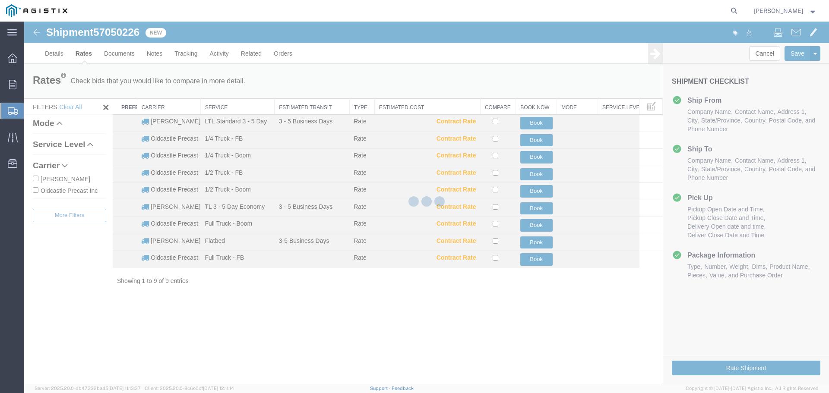
scroll to position [0, 0]
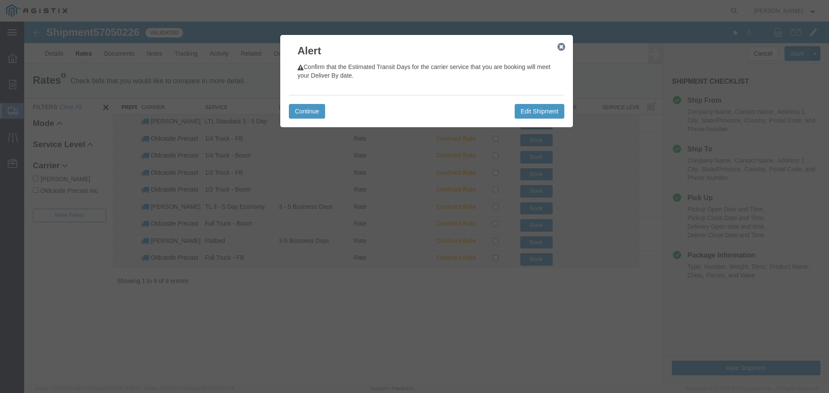
click at [561, 48] on icon "button" at bounding box center [561, 47] width 8 height 7
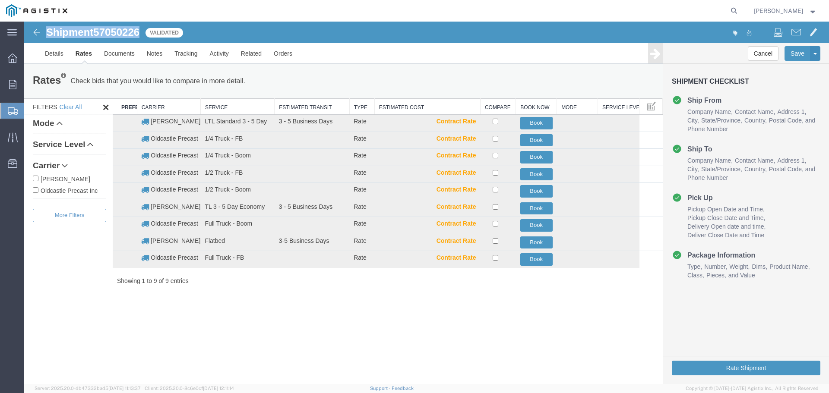
drag, startPoint x: 47, startPoint y: 32, endPoint x: 140, endPoint y: 38, distance: 93.0
click at [139, 38] on h1 "Shipment 57050226" at bounding box center [92, 32] width 93 height 11
copy h1 "Shipment 57050226"
click at [78, 190] on label "Oldcastle Precast Inc" at bounding box center [69, 190] width 73 height 9
click at [38, 190] on input "Oldcastle Precast Inc" at bounding box center [36, 190] width 6 height 6
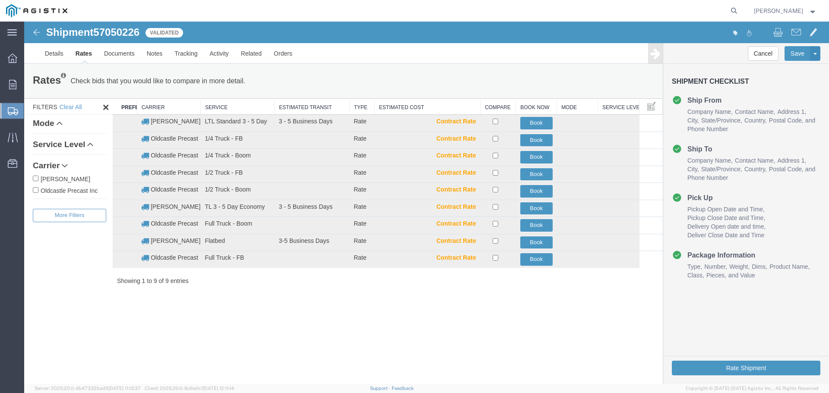
checkbox input "true"
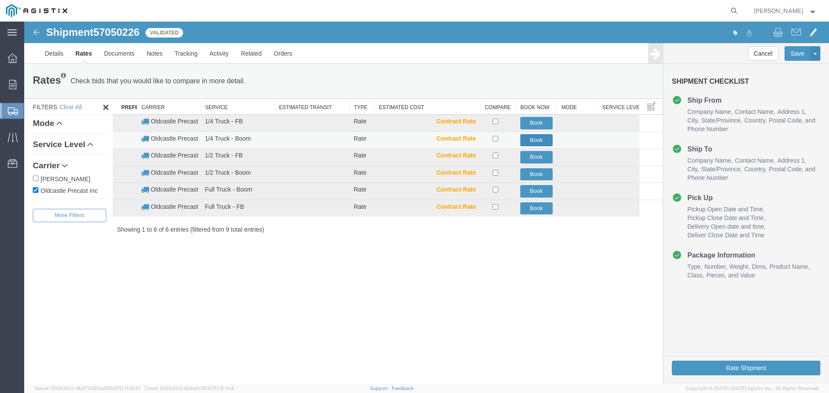
click at [539, 142] on button "Book" at bounding box center [536, 140] width 32 height 13
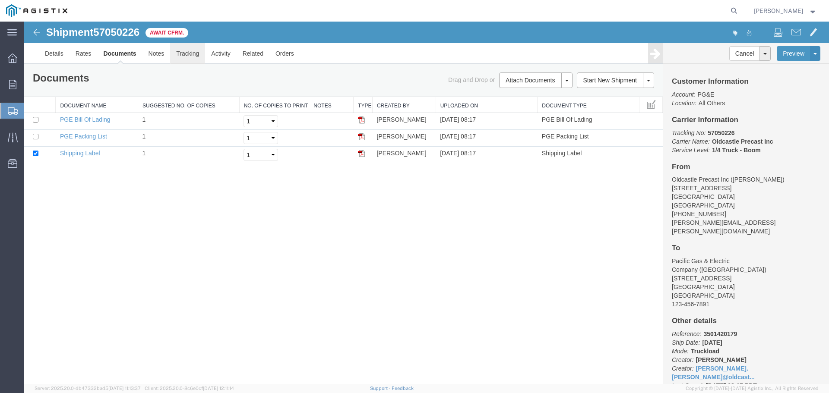
click at [186, 51] on link "Tracking" at bounding box center [187, 53] width 35 height 21
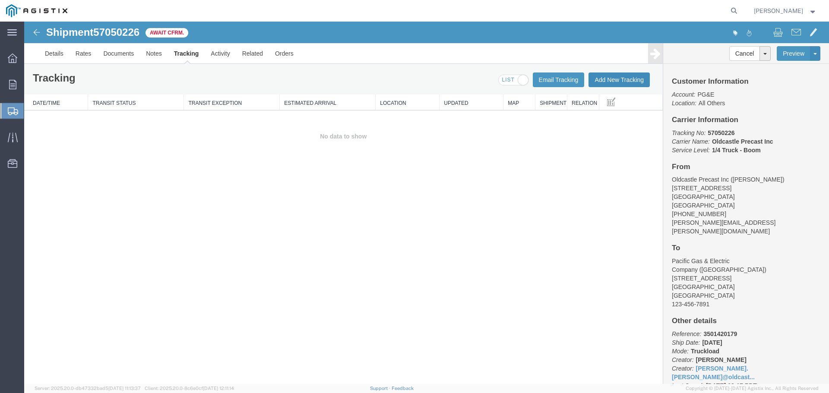
click at [620, 79] on button "Add New Tracking" at bounding box center [618, 79] width 61 height 15
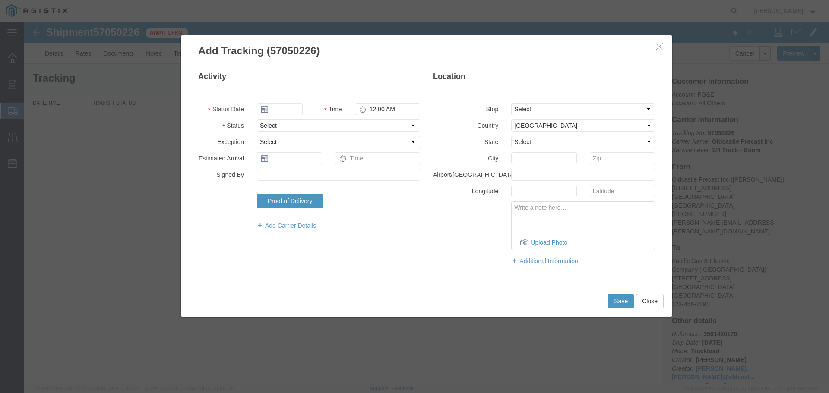
type input "[DATE]"
type input "9:00 AM"
click at [287, 122] on select "Select Arrival Notice Available Arrival Notice Imported Arrive at Delivery Loca…" at bounding box center [338, 126] width 163 height 12
select select "DELIVRED"
click at [257, 120] on select "Select Arrival Notice Available Arrival Notice Imported Arrive at Delivery Loca…" at bounding box center [338, 126] width 163 height 12
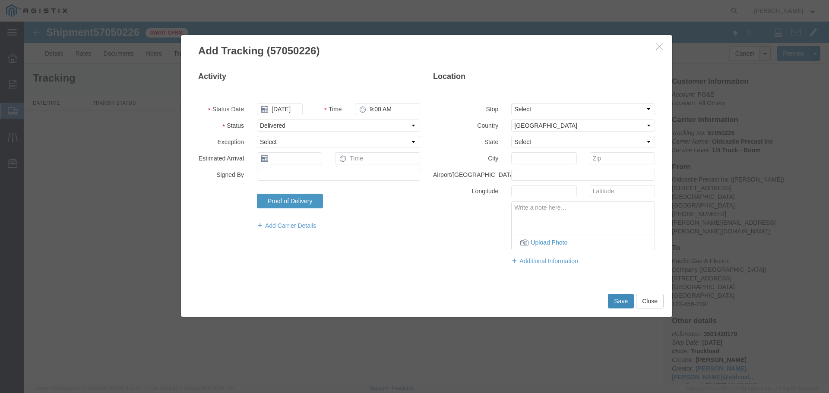
click at [622, 302] on button "Save" at bounding box center [621, 301] width 26 height 15
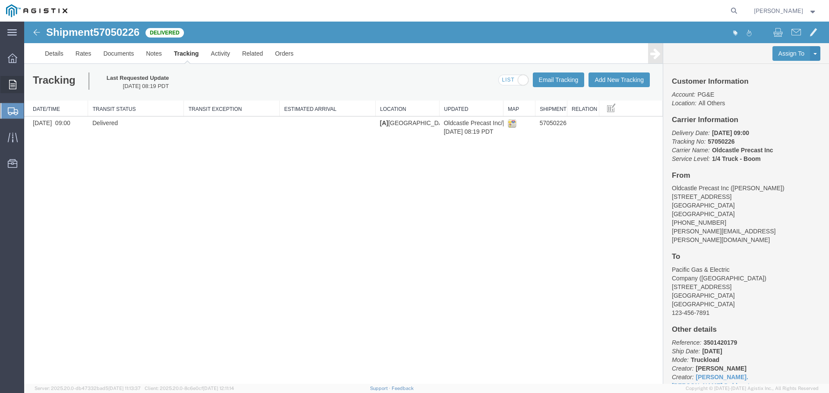
click at [16, 85] on div at bounding box center [12, 84] width 24 height 17
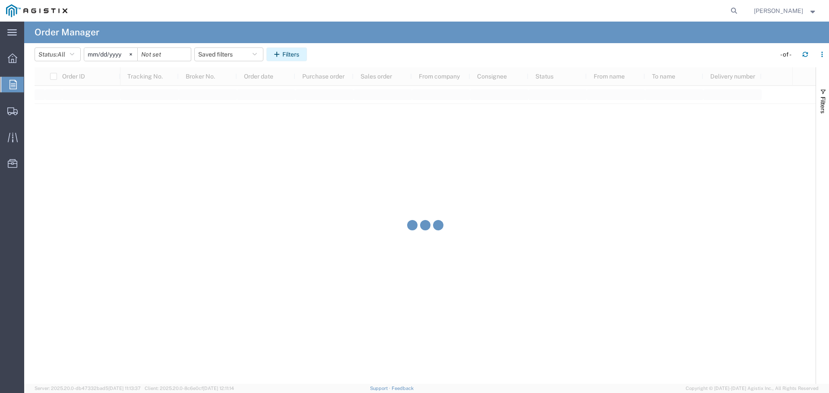
click at [279, 53] on icon "button" at bounding box center [278, 54] width 8 height 6
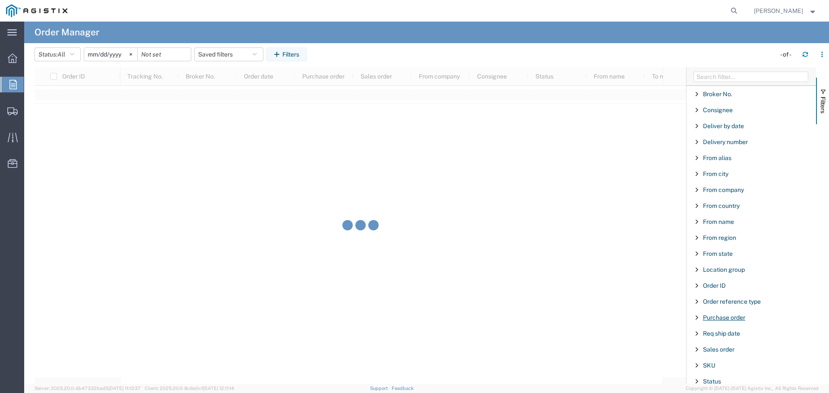
click at [725, 317] on span "Purchase order" at bounding box center [724, 317] width 42 height 7
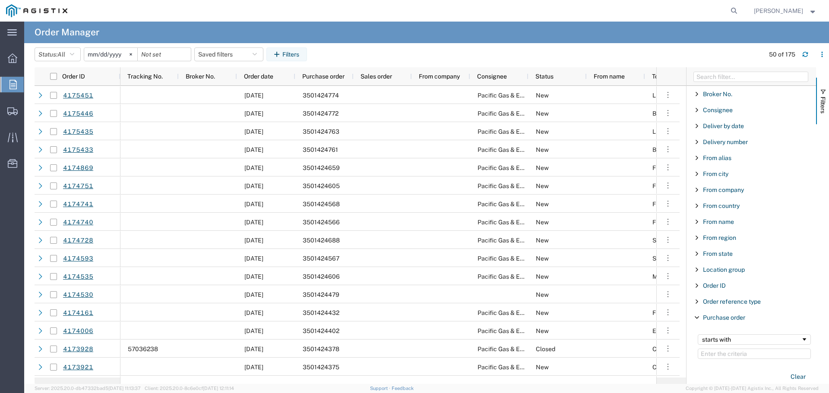
click at [757, 353] on input "Filter Value" at bounding box center [753, 354] width 113 height 10
type input "3501393054"
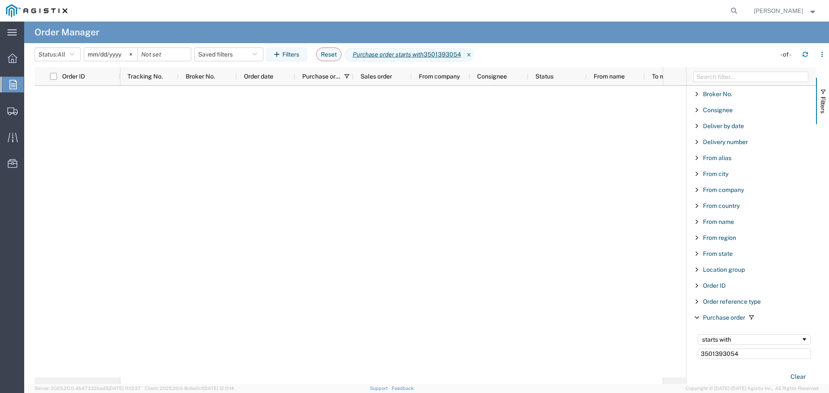
click at [114, 56] on input "[DATE]" at bounding box center [110, 54] width 53 height 13
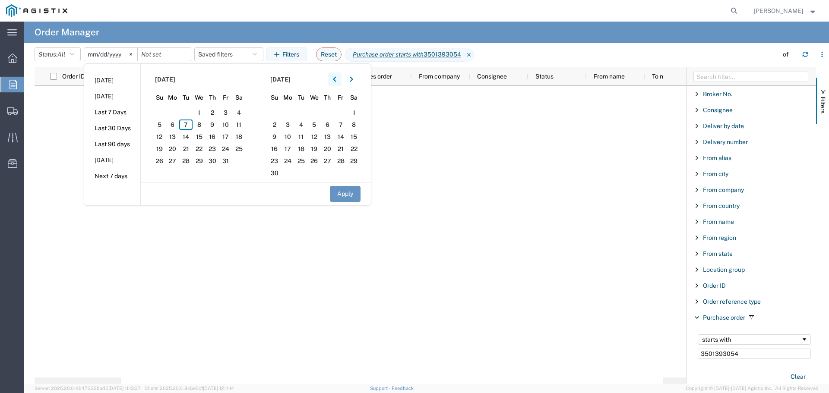
click at [334, 77] on button "button" at bounding box center [335, 79] width 14 height 14
click at [227, 111] on span "1" at bounding box center [225, 112] width 13 height 10
click at [346, 199] on button "Apply" at bounding box center [345, 194] width 31 height 16
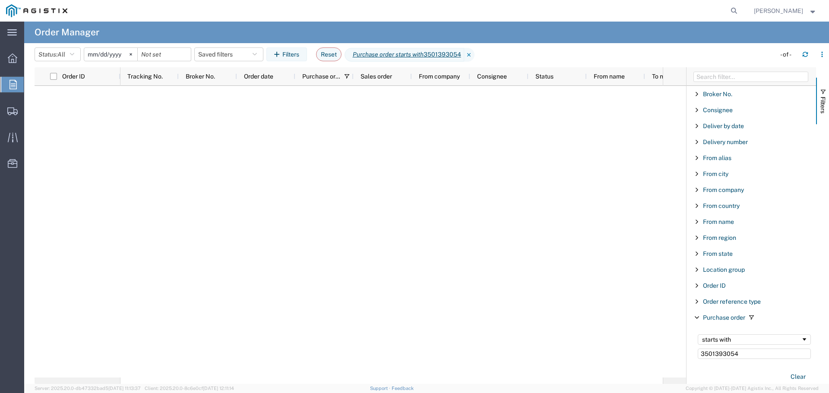
click at [121, 56] on input "[DATE]" at bounding box center [110, 54] width 53 height 13
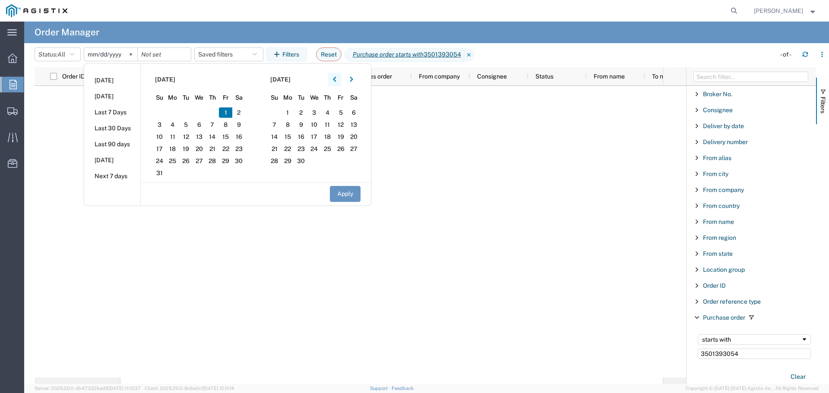
click at [336, 79] on icon "button" at bounding box center [334, 79] width 3 height 6
click at [164, 110] on span "1" at bounding box center [159, 112] width 13 height 10
click at [344, 195] on button "Apply" at bounding box center [345, 194] width 31 height 16
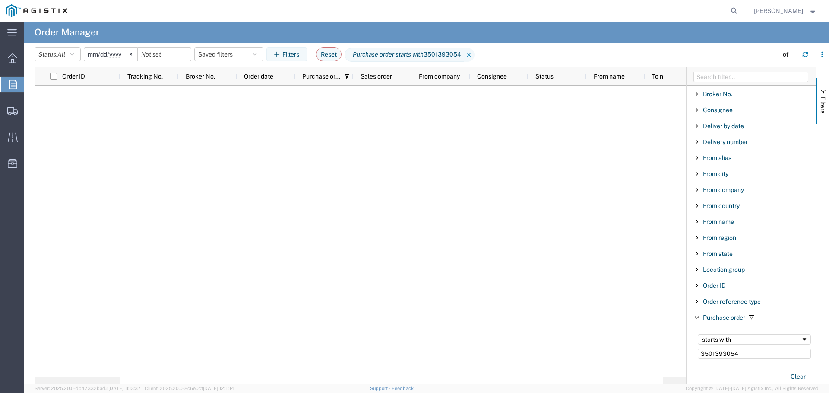
click at [115, 51] on input "[DATE]" at bounding box center [110, 54] width 53 height 13
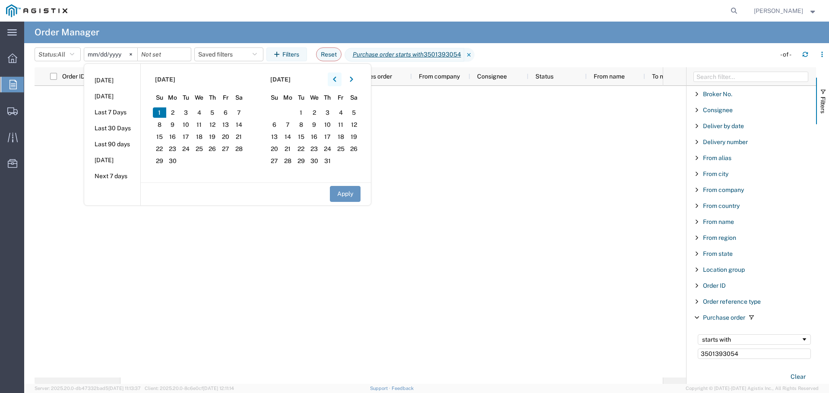
click at [336, 80] on icon "button" at bounding box center [334, 79] width 3 height 5
click at [188, 112] on span "1" at bounding box center [185, 112] width 13 height 10
click at [357, 188] on button "Apply" at bounding box center [345, 194] width 31 height 16
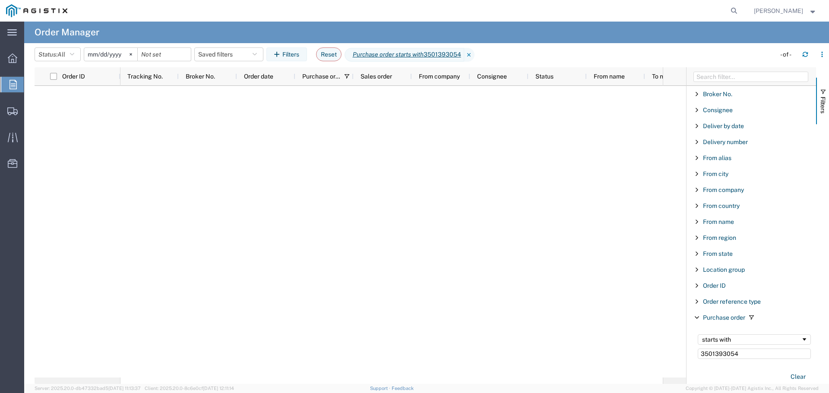
click at [107, 52] on input "[DATE]" at bounding box center [110, 54] width 53 height 13
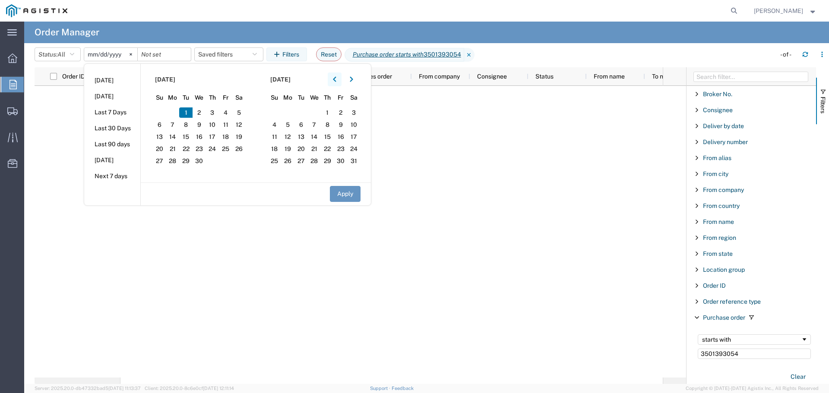
click at [341, 79] on button "button" at bounding box center [335, 79] width 14 height 14
click at [200, 113] on span "1" at bounding box center [198, 112] width 13 height 10
click at [345, 195] on button "Apply" at bounding box center [345, 194] width 31 height 16
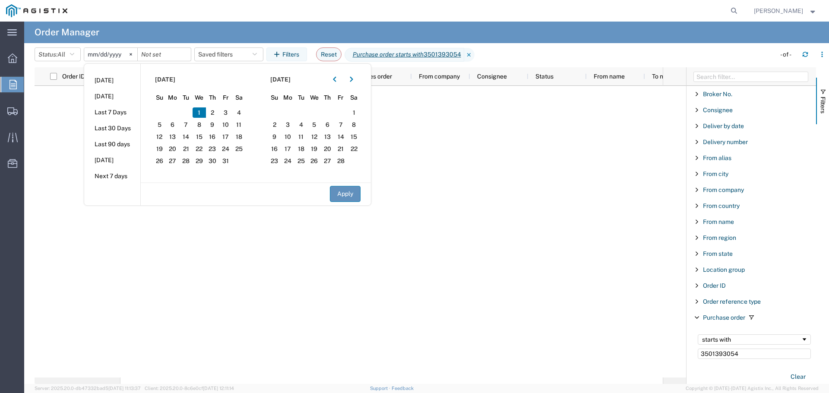
type input "[DATE]"
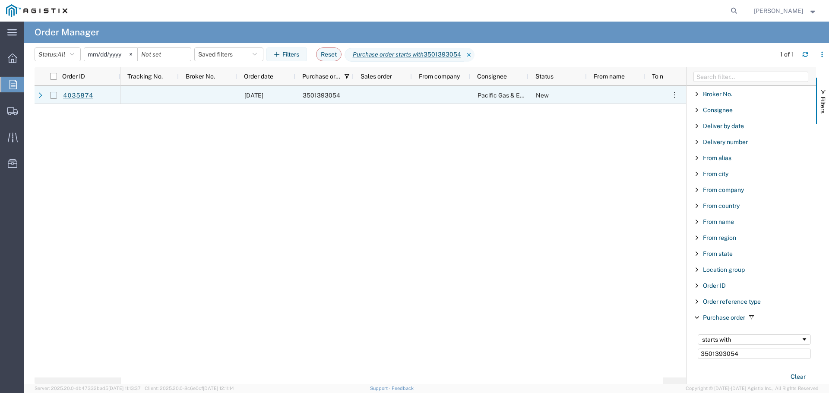
click at [53, 95] on input "Press Space to toggle row selection (unchecked)" at bounding box center [53, 95] width 7 height 7
checkbox input "true"
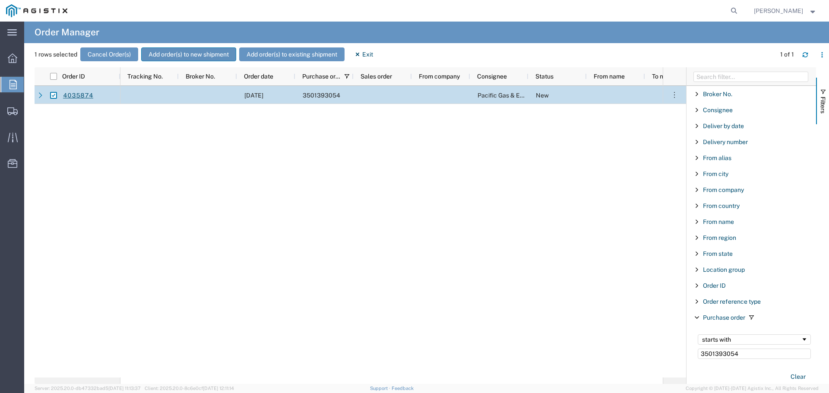
click at [190, 54] on button "Add order(s) to new shipment" at bounding box center [188, 54] width 95 height 14
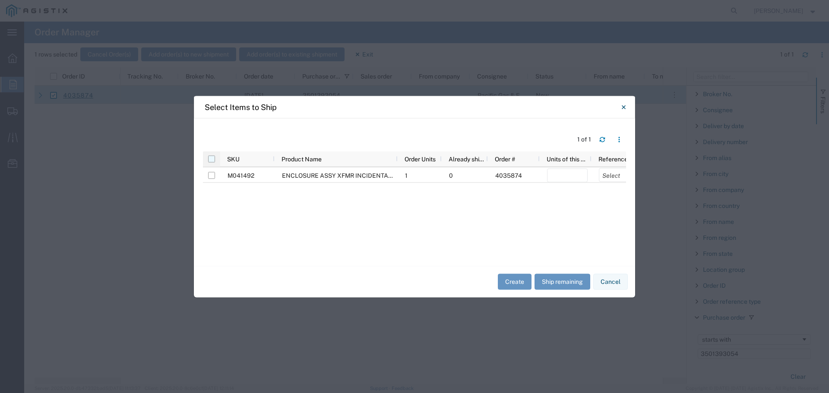
click at [213, 159] on input "checkbox" at bounding box center [211, 158] width 7 height 7
checkbox input "true"
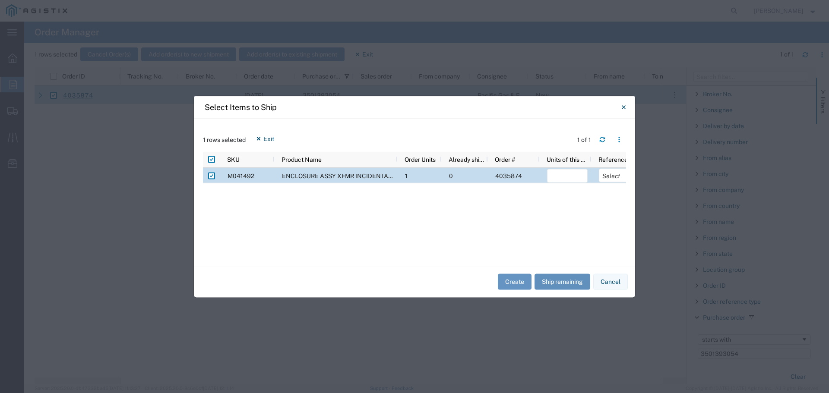
click at [564, 281] on button "Ship remaining" at bounding box center [562, 282] width 56 height 16
type input "1"
click at [608, 179] on select "Select Purchase Order Delivery Number" at bounding box center [619, 175] width 41 height 14
select select "PURCHORD"
click at [599, 168] on select "Select Purchase Order Delivery Number" at bounding box center [619, 175] width 41 height 14
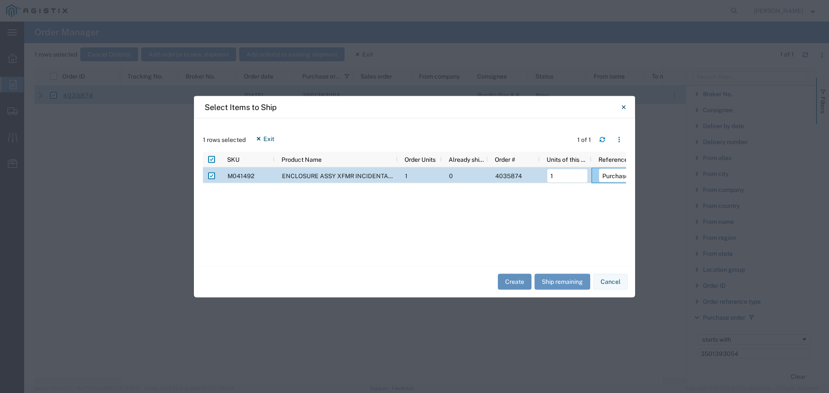
click at [520, 281] on button "Create" at bounding box center [515, 282] width 34 height 16
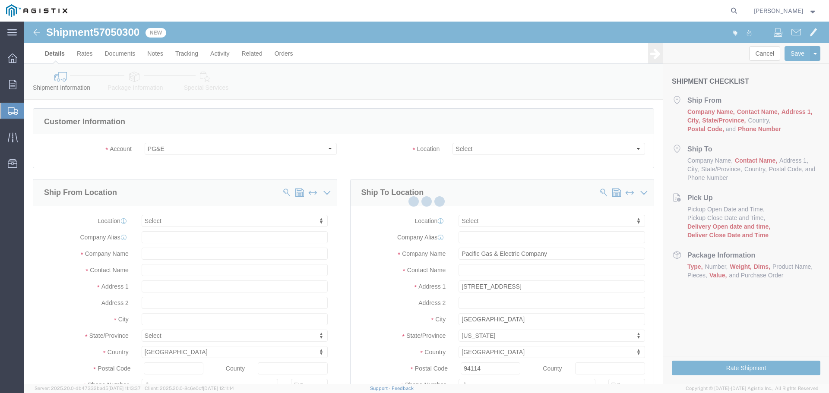
select select
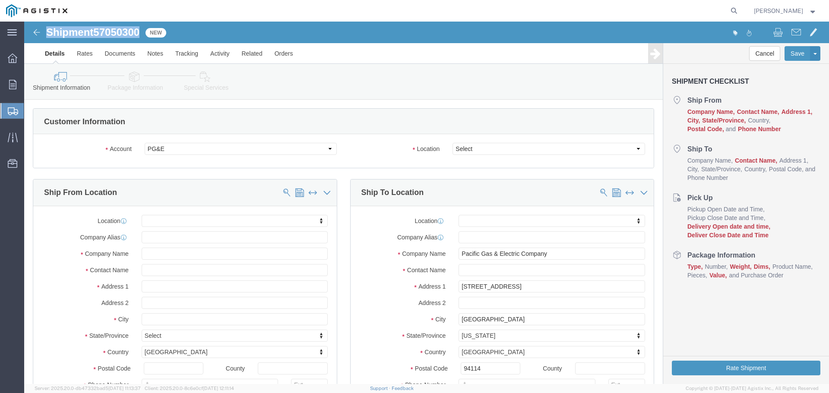
drag, startPoint x: 24, startPoint y: 11, endPoint x: 118, endPoint y: 13, distance: 93.7
click h1 "Shipment 57050300"
copy h1 "Shipment 57050300"
click select "Select All Others [GEOGRAPHIC_DATA] [GEOGRAPHIC_DATA] [GEOGRAPHIC_DATA] [GEOGRA…"
select select "23082"
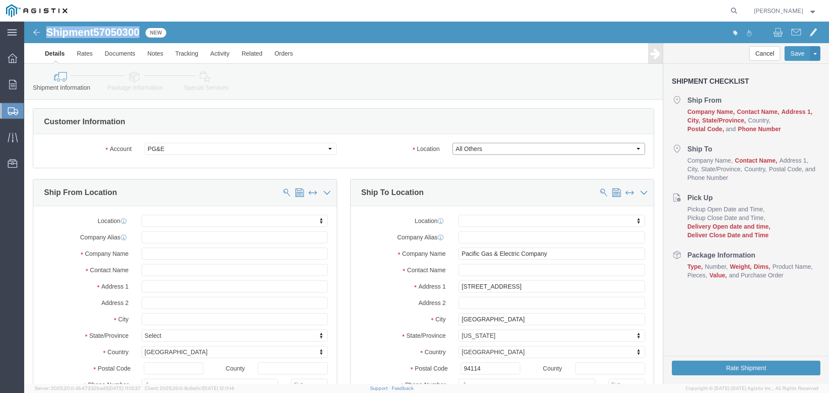
click select "Select All Others [GEOGRAPHIC_DATA] [GEOGRAPHIC_DATA] [GEOGRAPHIC_DATA] [GEOGRA…"
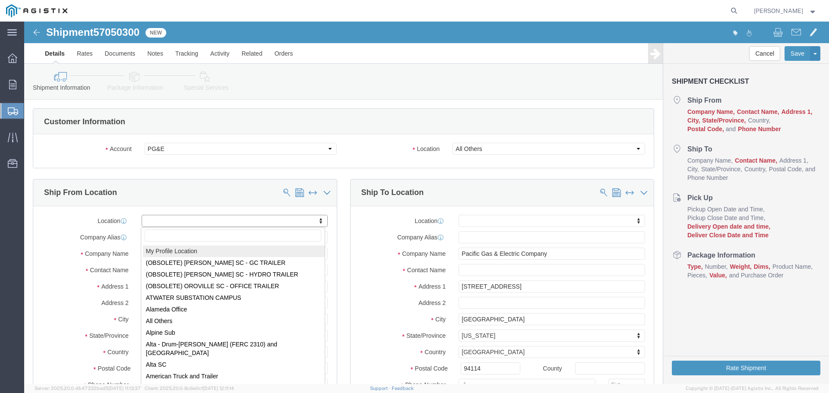
select select "MYPROFILE"
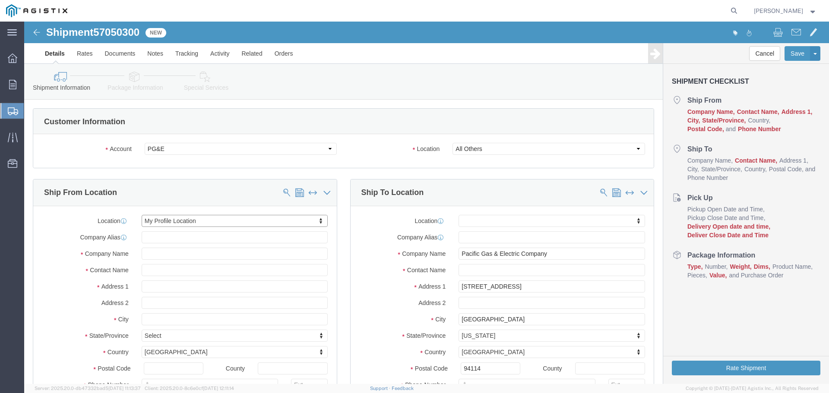
select select "CA"
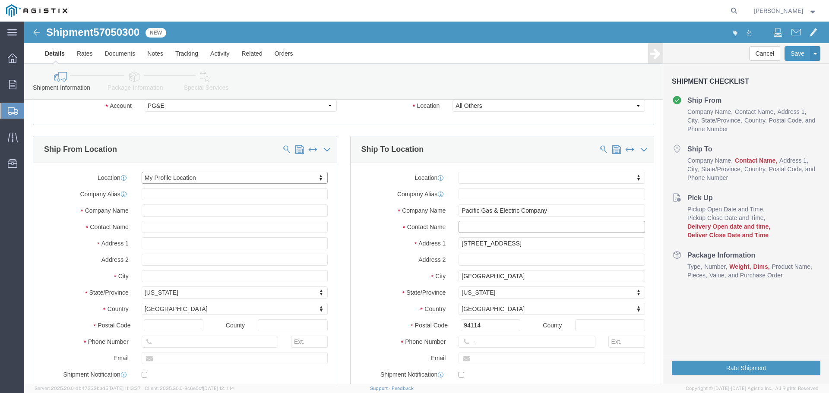
click input "text"
type input "SF Job"
type input "123-456-7891"
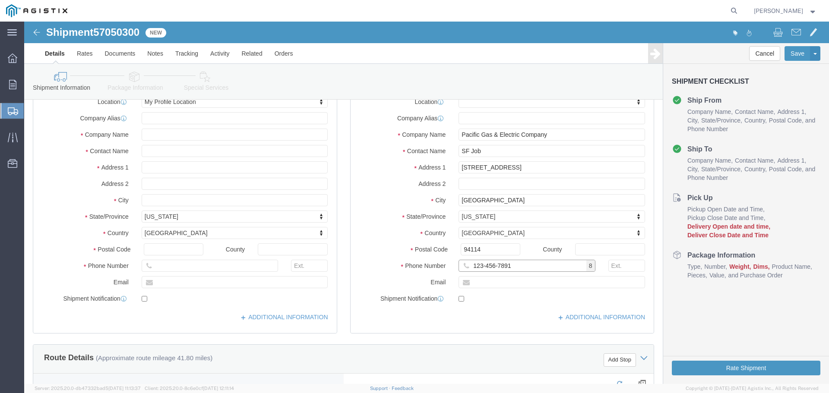
scroll to position [345, 0]
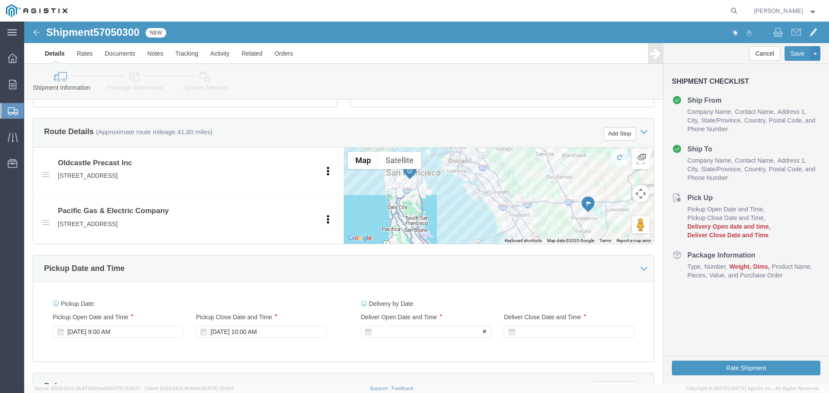
click div
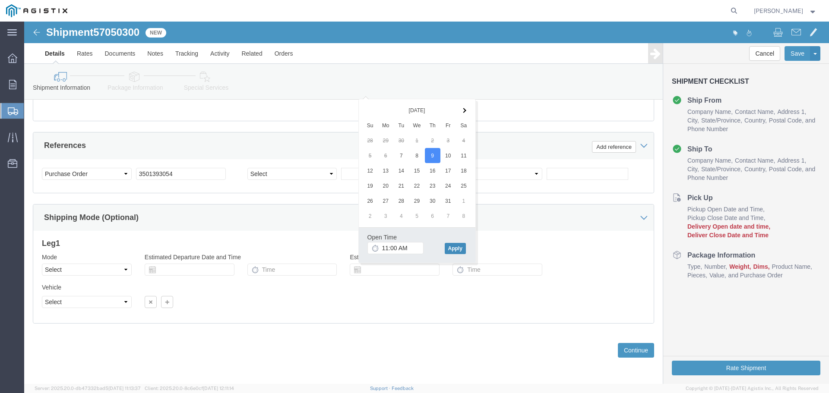
click button "Apply"
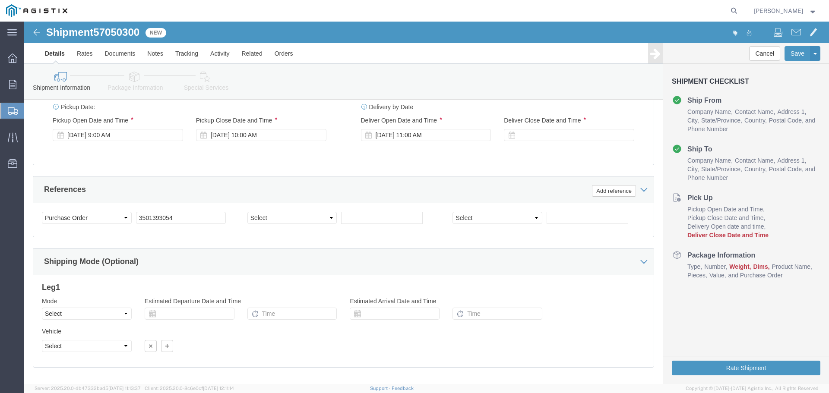
scroll to position [500, 0]
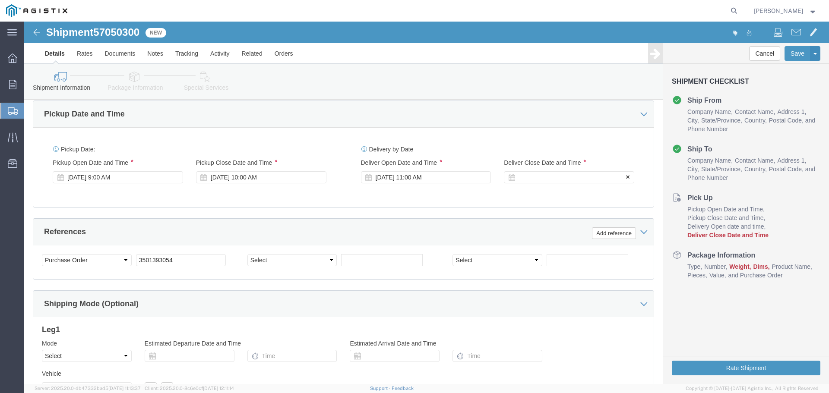
click div
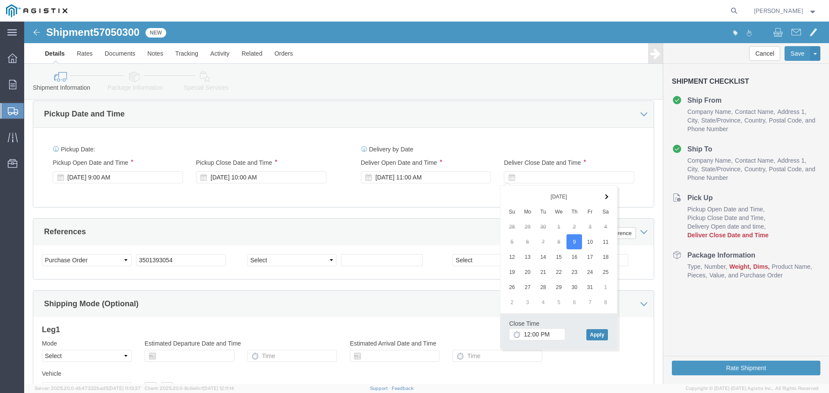
click button "Apply"
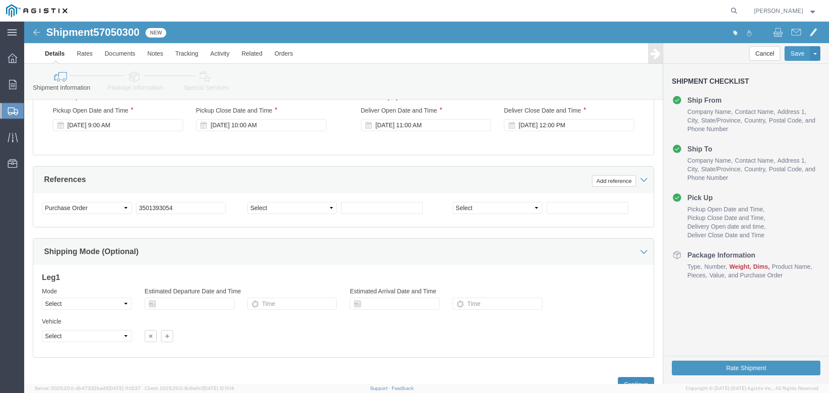
scroll to position [586, 0]
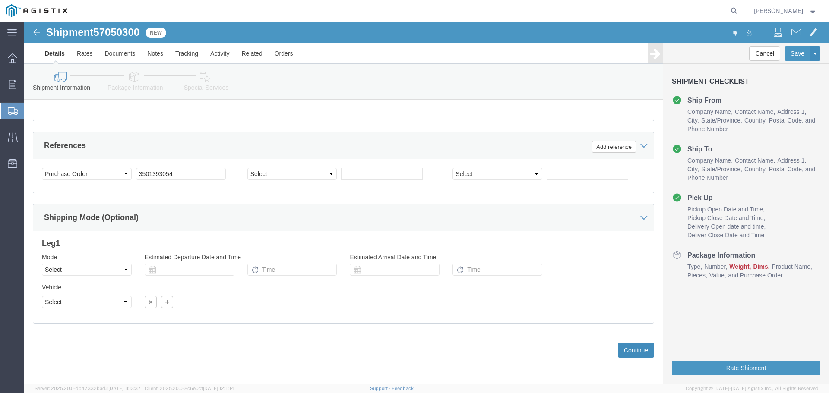
click button "Continue"
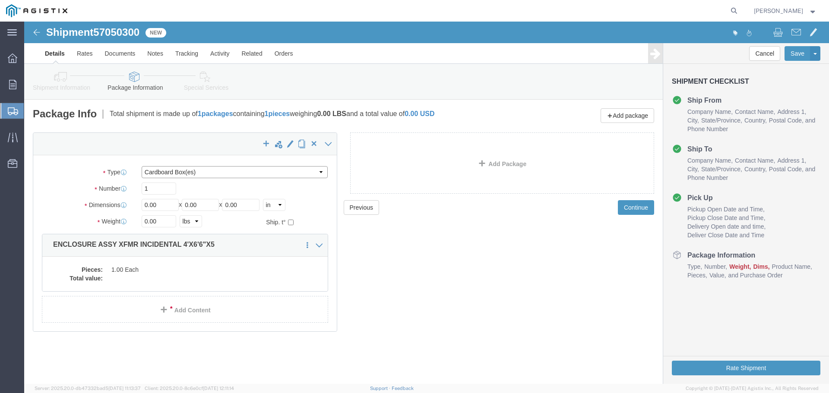
click select "Select Bulk Bundle(s) Cardboard Box(es) Carton(s) Crate(s) Drum(s) (Fiberboard)…"
select select "YRPK"
click select "Select Bulk Bundle(s) Cardboard Box(es) Carton(s) Crate(s) Drum(s) (Fiberboard)…"
click input "0.00"
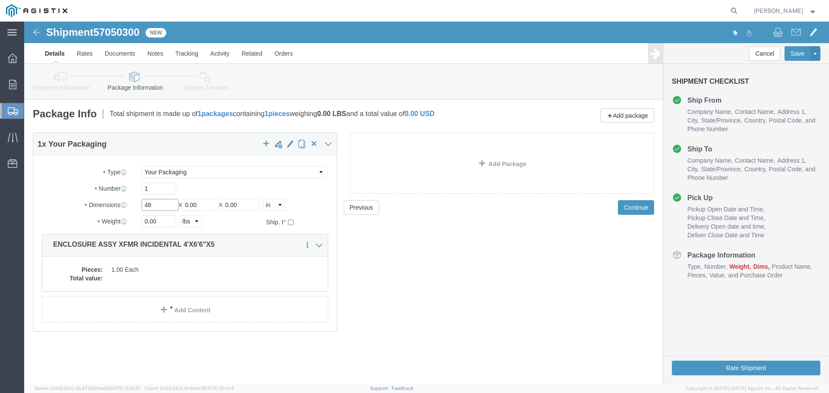
type input "48"
type input "78"
click input "0.00"
drag, startPoint x: 221, startPoint y: 183, endPoint x: 184, endPoint y: 180, distance: 37.3
click div "Length 48 x Width 78 x Height 0.00 Select cm ft in"
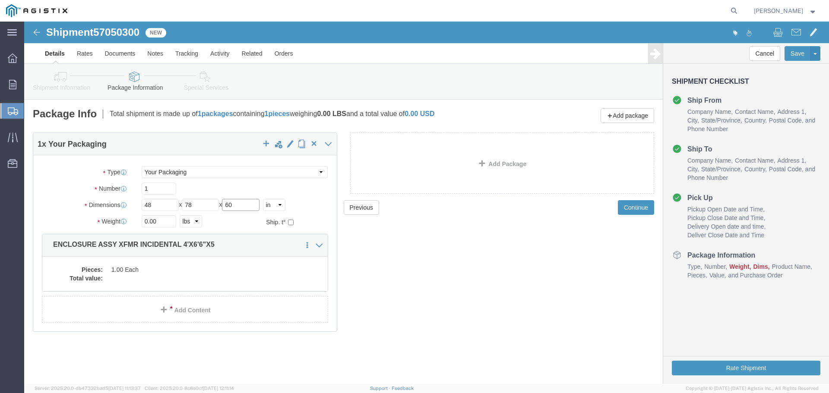
type input "60"
type input "12000"
click dd
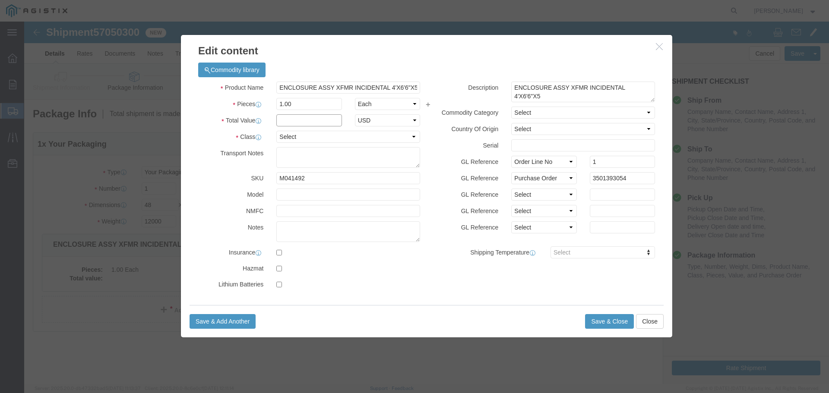
click input "text"
type input "1"
select select "USD"
select select "55"
click button "Save & Close"
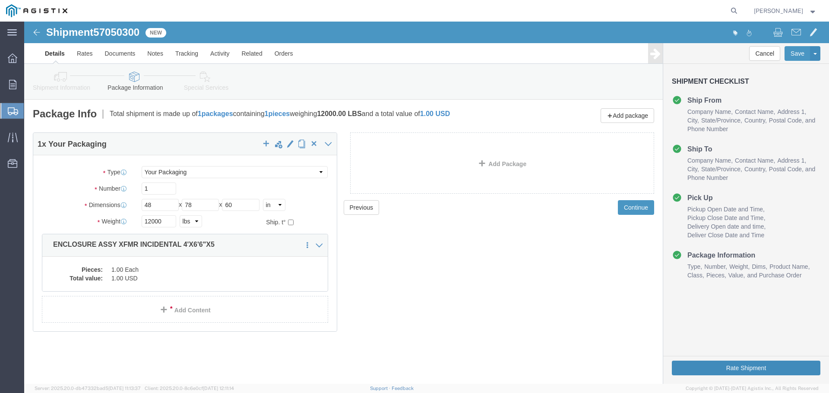
click button "Rate Shipment"
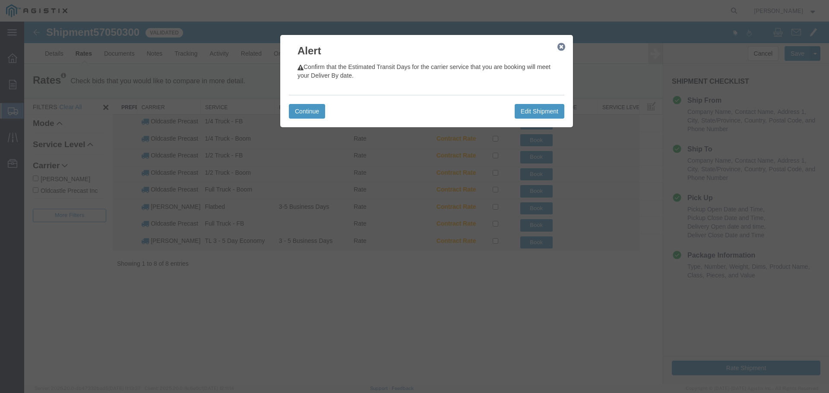
click at [561, 47] on icon "button" at bounding box center [561, 47] width 8 height 7
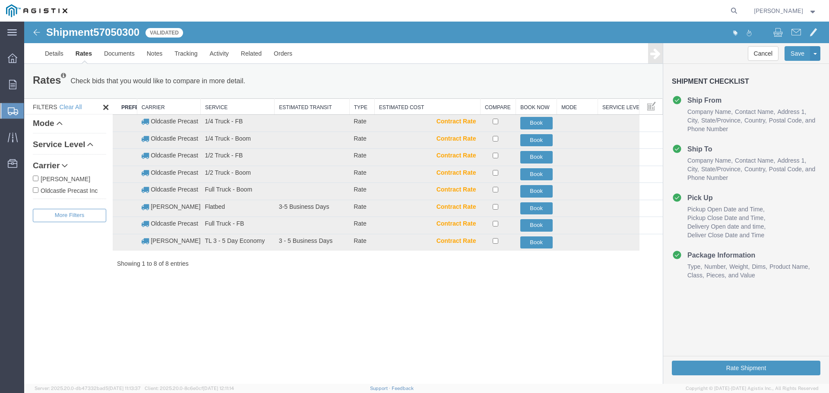
click at [69, 189] on label "Oldcastle Precast Inc" at bounding box center [69, 190] width 73 height 9
click at [38, 189] on input "Oldcastle Precast Inc" at bounding box center [36, 190] width 6 height 6
checkbox input "true"
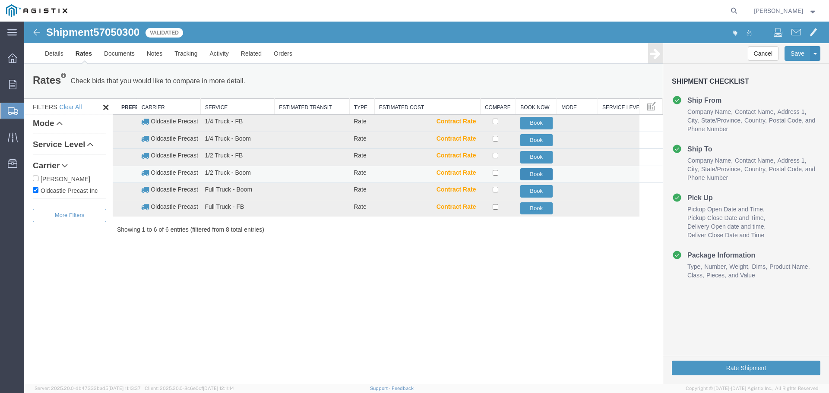
click at [536, 174] on button "Book" at bounding box center [536, 174] width 32 height 13
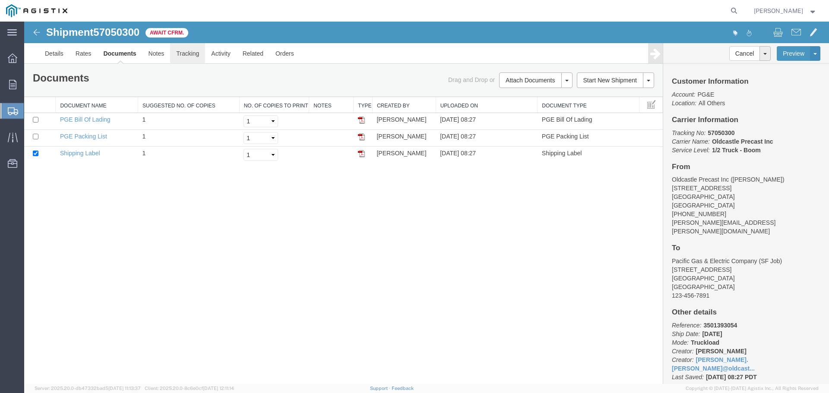
click at [192, 53] on link "Tracking" at bounding box center [187, 53] width 35 height 21
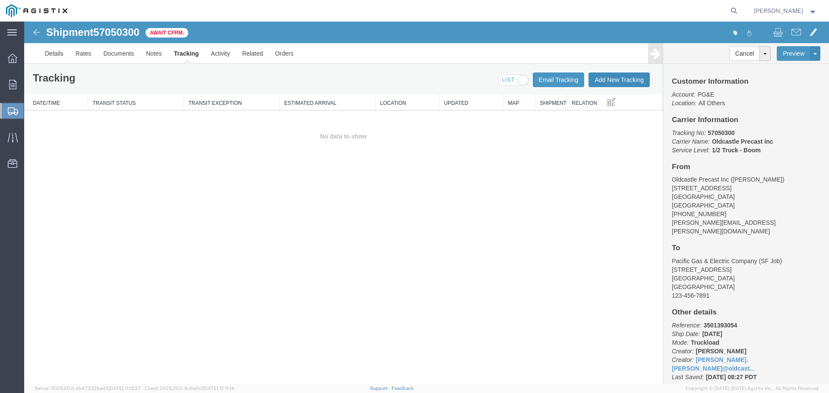
click at [614, 79] on button "Add New Tracking" at bounding box center [618, 79] width 61 height 15
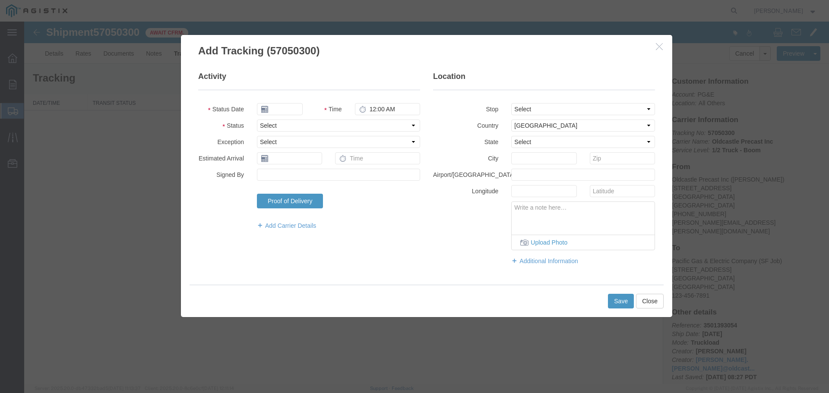
type input "[DATE]"
type input "9:00 AM"
click at [270, 126] on select "Select Arrival Notice Available Arrival Notice Imported Arrive at Delivery Loca…" at bounding box center [338, 126] width 163 height 12
select select "DELIVRED"
click at [257, 120] on select "Select Arrival Notice Available Arrival Notice Imported Arrive at Delivery Loca…" at bounding box center [338, 126] width 163 height 12
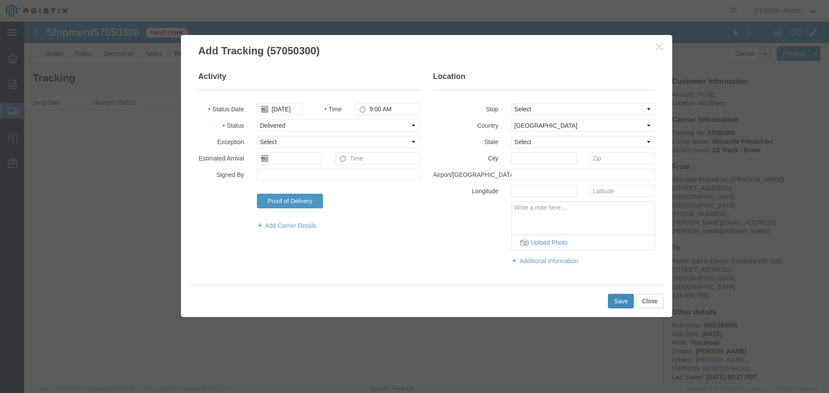
click at [620, 301] on button "Save" at bounding box center [621, 301] width 26 height 15
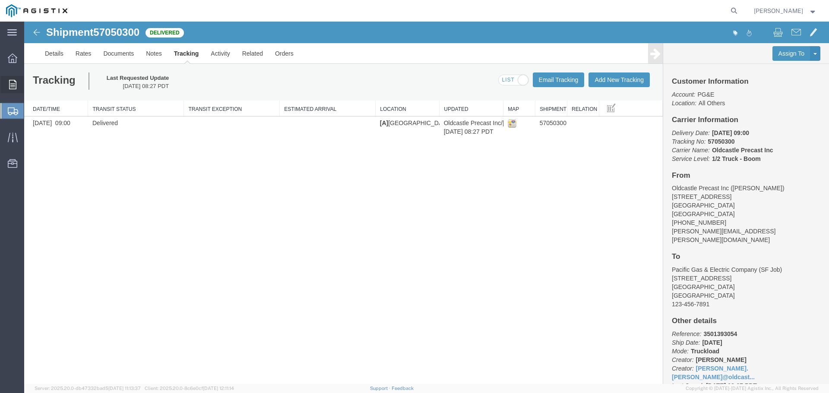
click at [11, 83] on icon at bounding box center [12, 84] width 7 height 9
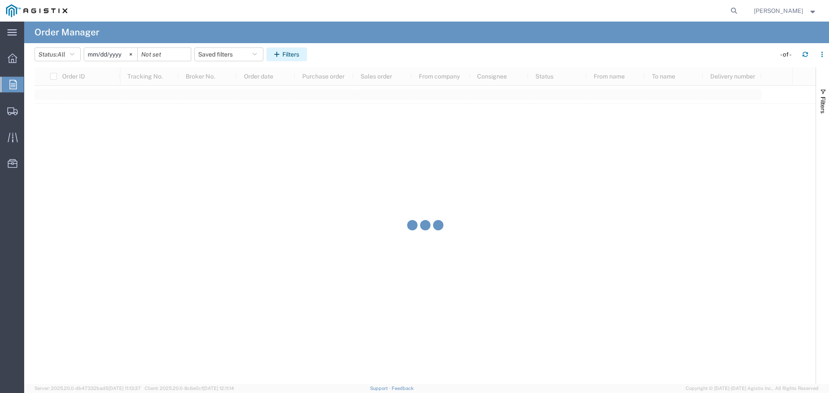
click at [294, 56] on button "Filters" at bounding box center [286, 54] width 41 height 14
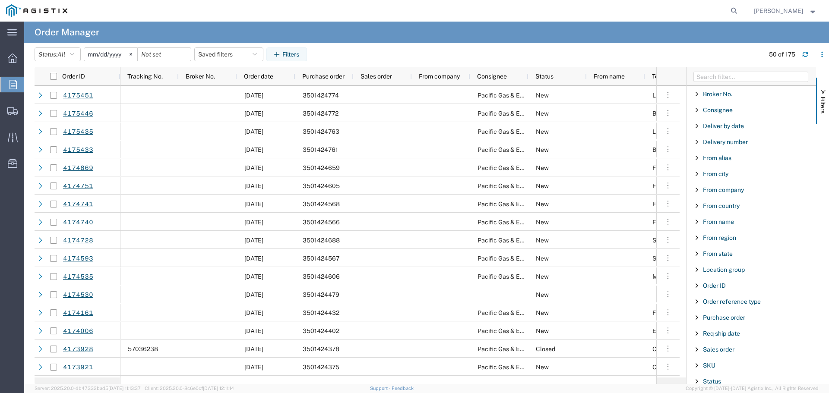
click at [722, 318] on span "Purchase order" at bounding box center [724, 317] width 42 height 7
click at [735, 356] on input "Filter Value" at bounding box center [753, 354] width 113 height 10
type input "3501423699"
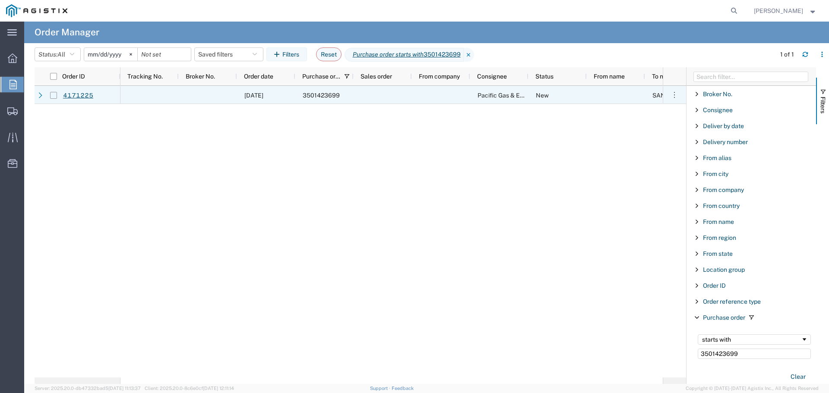
click at [54, 95] on input "Press Space to toggle row selection (unchecked)" at bounding box center [53, 95] width 7 height 7
checkbox input "true"
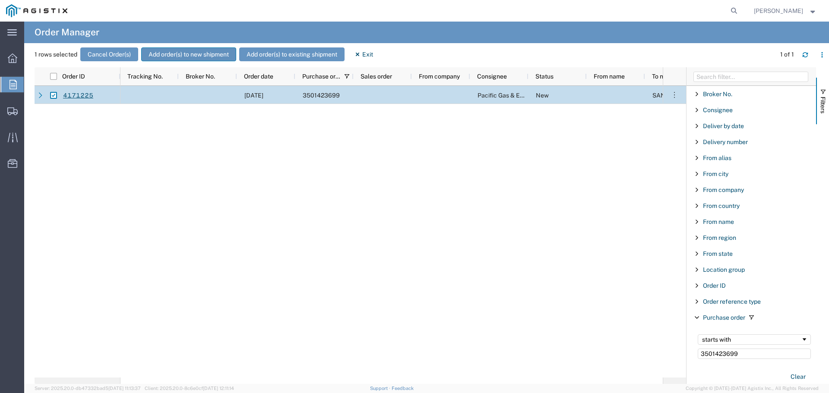
click at [181, 56] on button "Add order(s) to new shipment" at bounding box center [188, 54] width 95 height 14
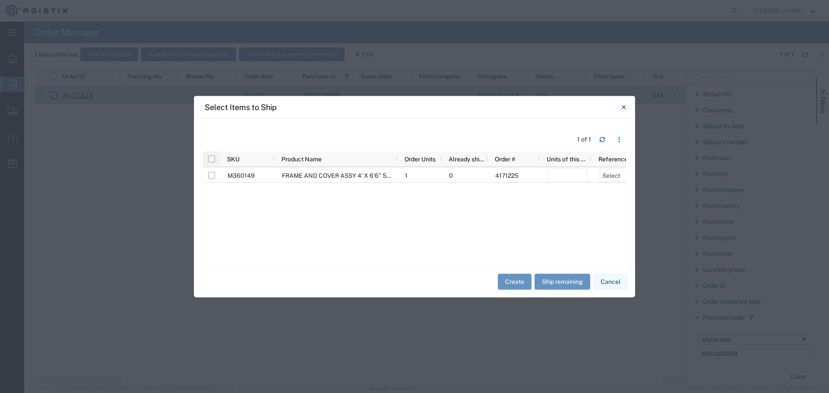
click at [213, 161] on input "checkbox" at bounding box center [211, 158] width 7 height 7
checkbox input "true"
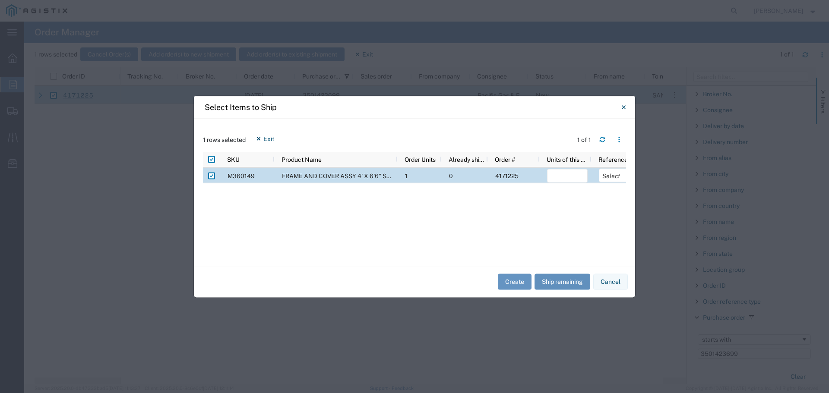
click at [543, 274] on button "Ship remaining" at bounding box center [562, 282] width 56 height 16
type input "1"
click at [610, 173] on select "Select Purchase Order Delivery Number" at bounding box center [619, 175] width 41 height 14
select select "PURCHORD"
click at [599, 168] on select "Select Purchase Order Delivery Number" at bounding box center [619, 175] width 41 height 14
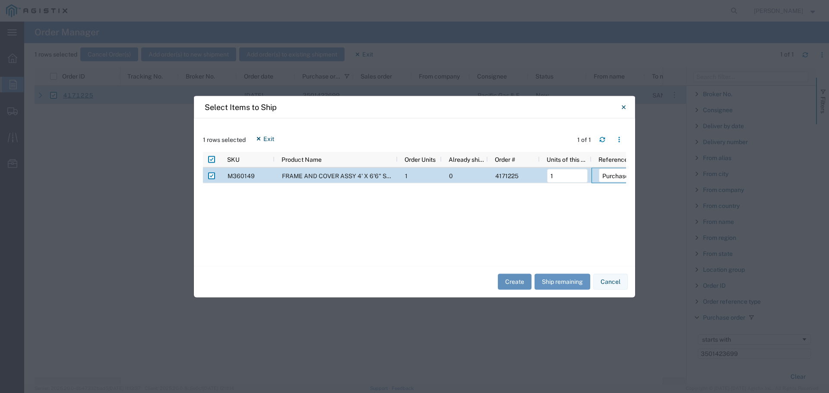
click at [516, 286] on button "Create" at bounding box center [515, 282] width 34 height 16
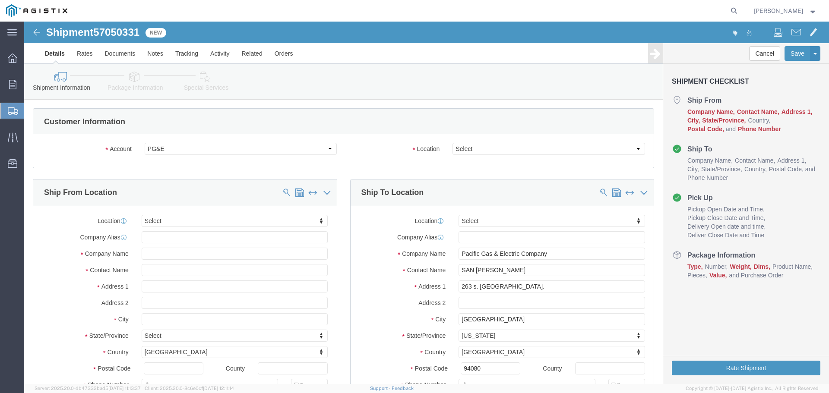
select select
drag, startPoint x: 23, startPoint y: 11, endPoint x: 117, endPoint y: 13, distance: 93.2
click h1 "Shipment 57050331"
copy h1 "Shipment 57050331"
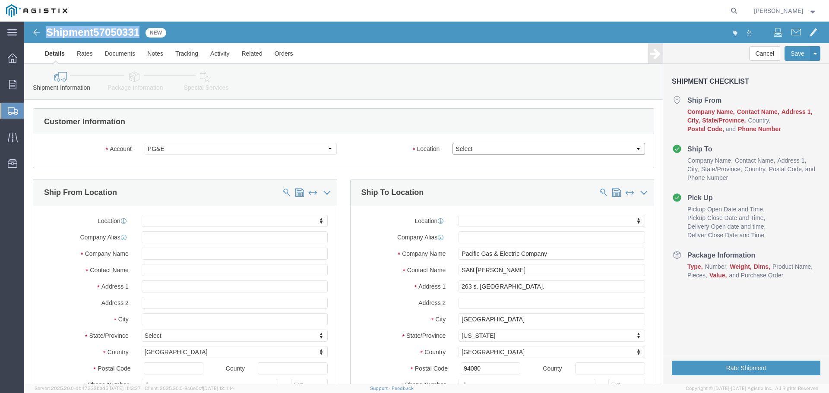
click select "Select All Others [GEOGRAPHIC_DATA] [GEOGRAPHIC_DATA] [GEOGRAPHIC_DATA] [GEOGRA…"
select select "23082"
click select "Select All Others [GEOGRAPHIC_DATA] [GEOGRAPHIC_DATA] [GEOGRAPHIC_DATA] [GEOGRA…"
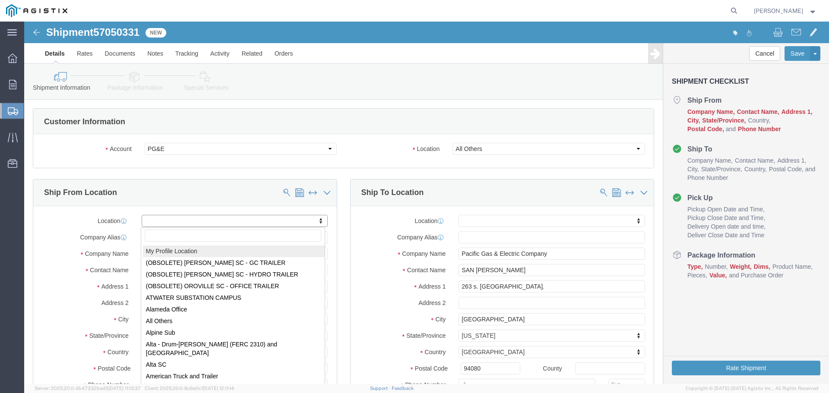
select select "MYPROFILE"
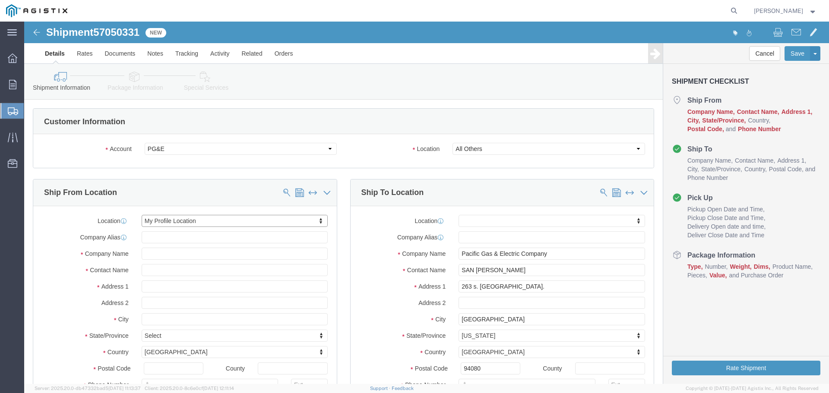
select select "CA"
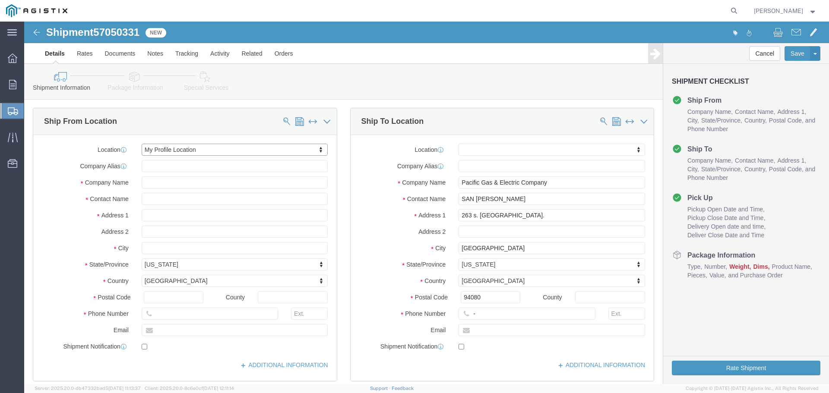
scroll to position [86, 0]
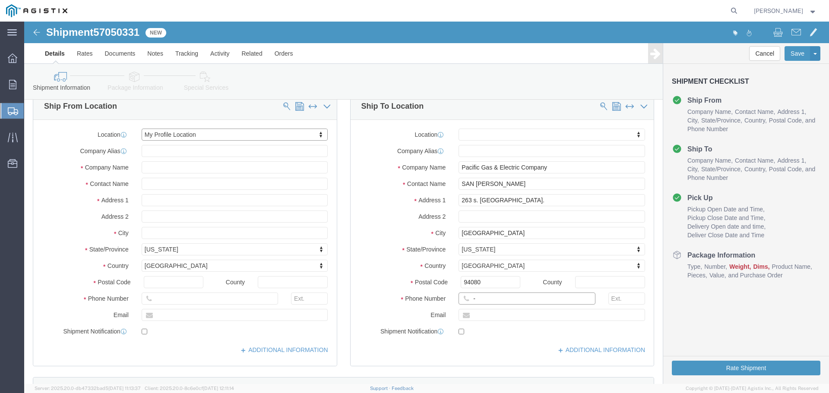
click input "-"
type input "123-456-7891"
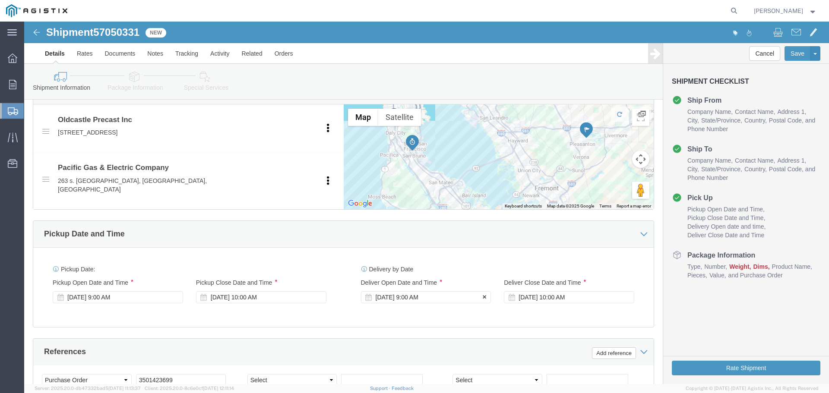
click div "[DATE] 9:00 AM"
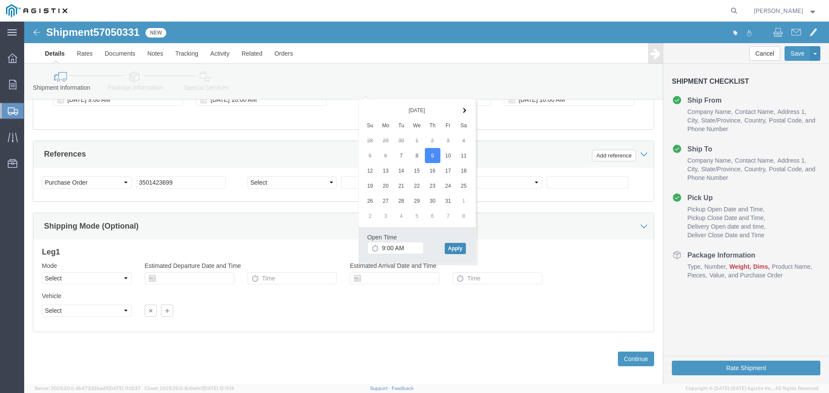
click button "Apply"
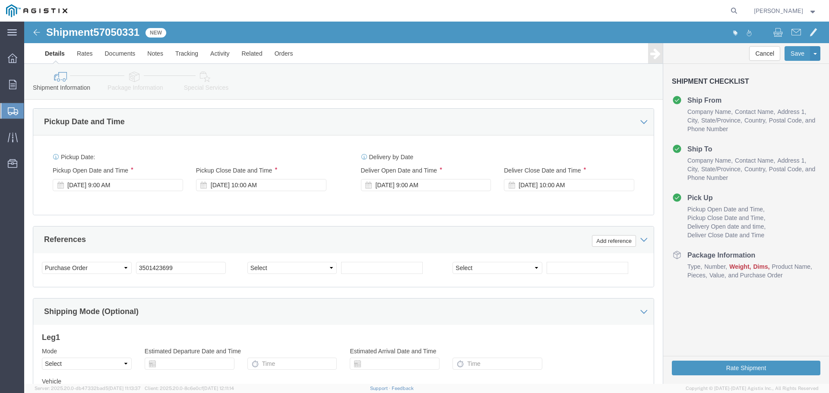
scroll to position [500, 0]
click div "[DATE] 10:00 AM"
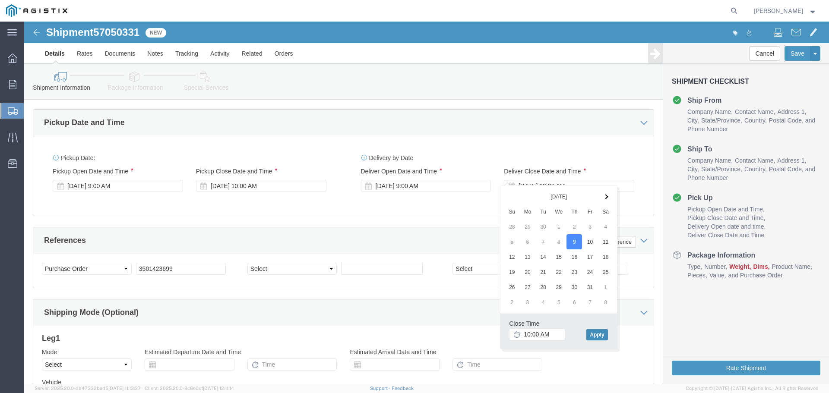
click button "Apply"
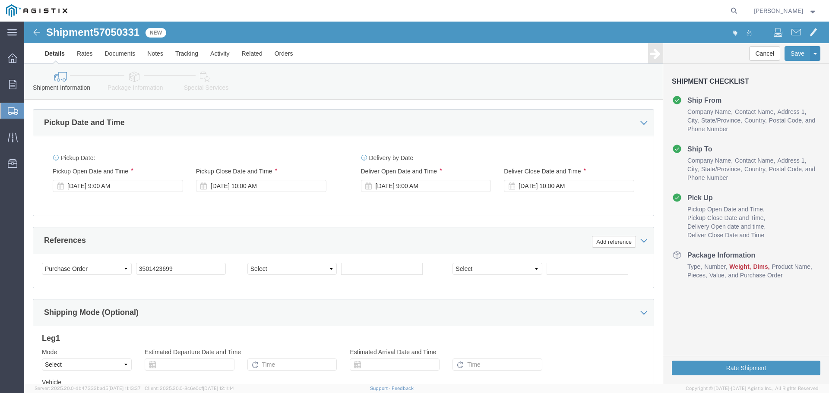
scroll to position [586, 0]
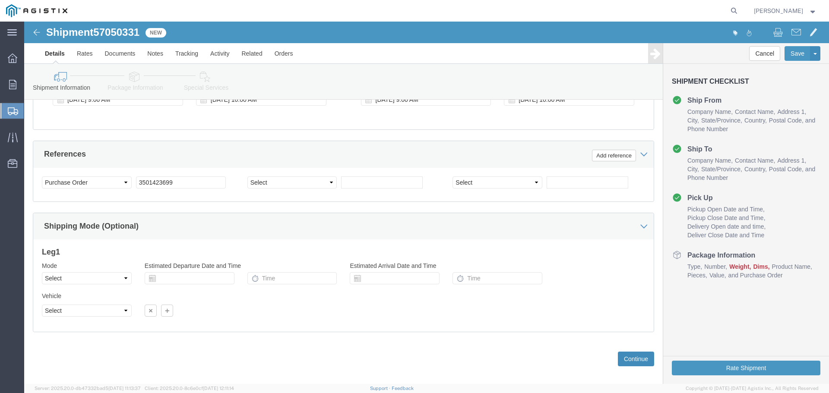
click button "Continue"
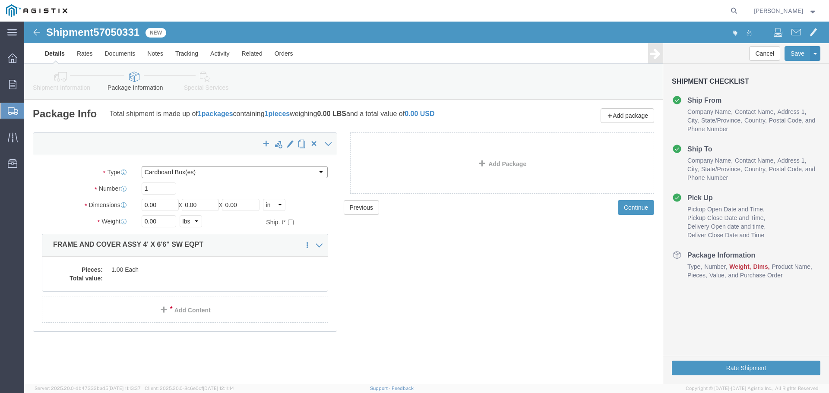
click select "Select Bulk Bundle(s) Cardboard Box(es) Carton(s) Crate(s) Drum(s) (Fiberboard)…"
select select "YRPK"
click select "Select Bulk Bundle(s) Cardboard Box(es) Carton(s) Crate(s) Drum(s) (Fiberboard)…"
click input "0.00"
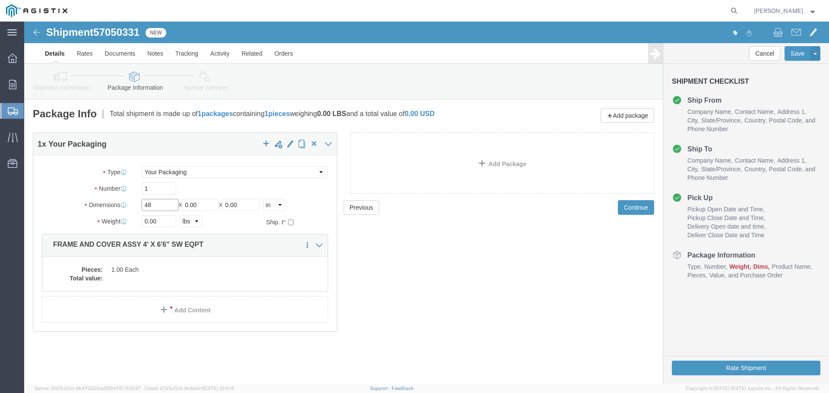
type input "48"
type input "78"
type input "6"
type input "1000"
click div "Pieces: 1.00 Each Total value:"
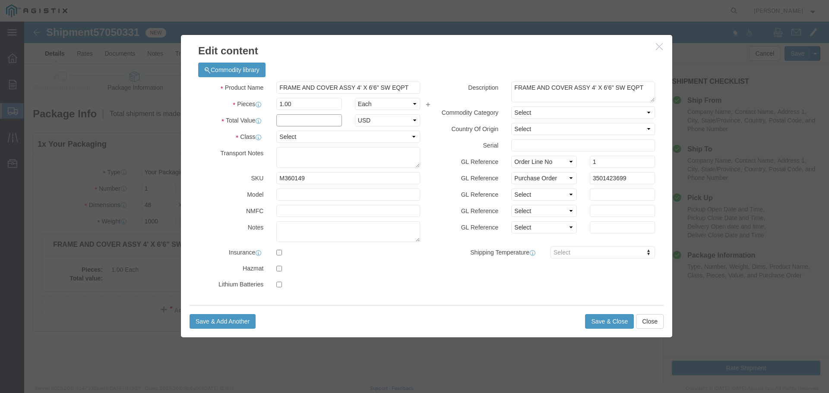
click input "text"
type input "1"
select select "USD"
select select "55"
click button "Save & Close"
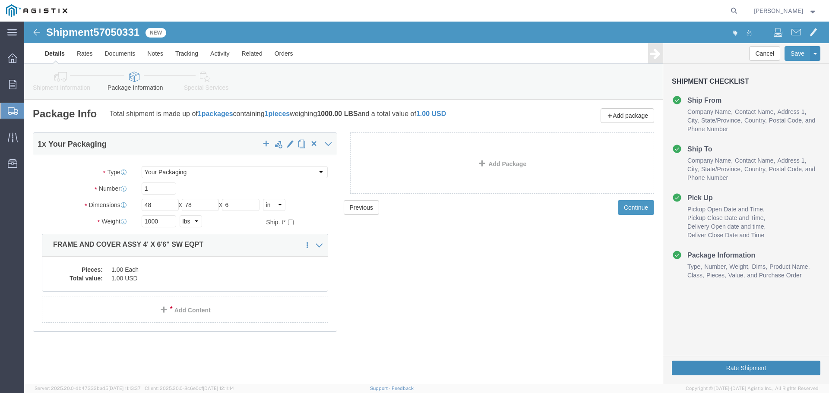
click button "Rate Shipment"
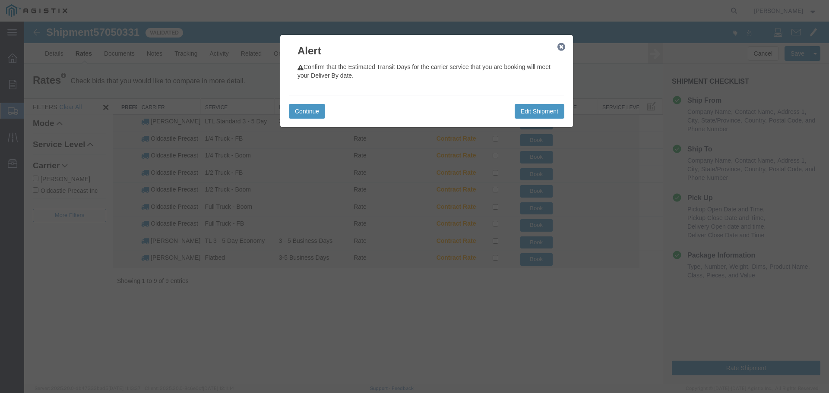
drag, startPoint x: 564, startPoint y: 45, endPoint x: 534, endPoint y: 59, distance: 33.2
click at [564, 46] on icon "button" at bounding box center [561, 47] width 8 height 7
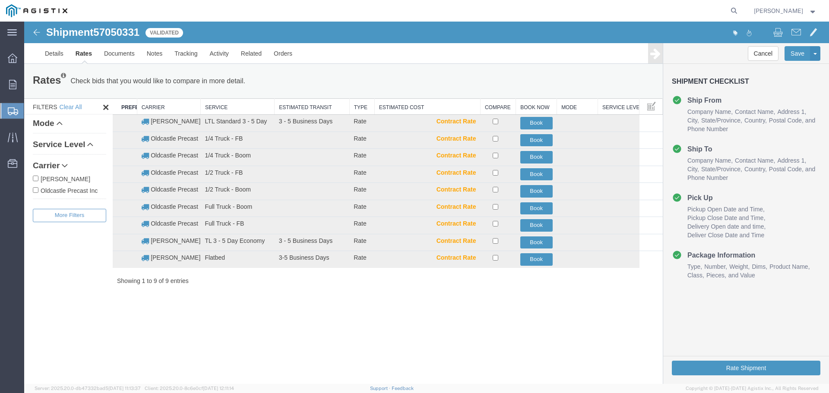
click at [70, 190] on label "Oldcastle Precast Inc" at bounding box center [69, 190] width 73 height 9
click at [38, 190] on input "Oldcastle Precast Inc" at bounding box center [36, 190] width 6 height 6
checkbox input "true"
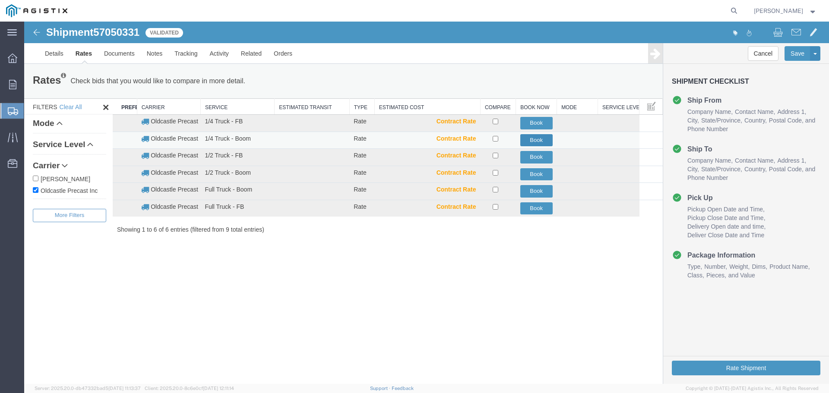
click at [537, 141] on button "Book" at bounding box center [536, 140] width 32 height 13
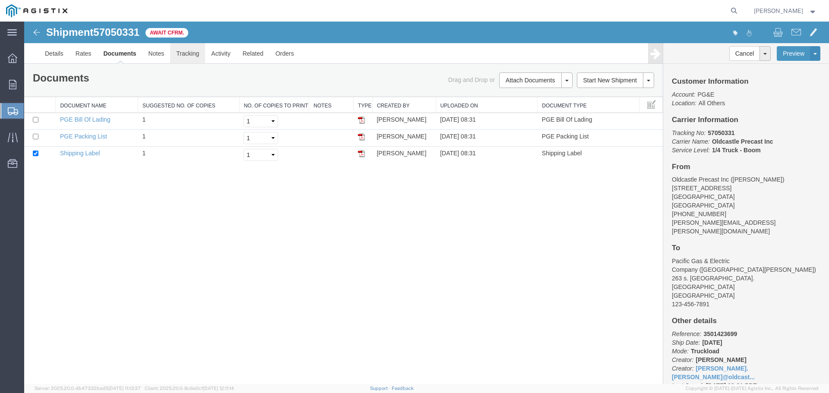
click at [193, 54] on link "Tracking" at bounding box center [187, 53] width 35 height 21
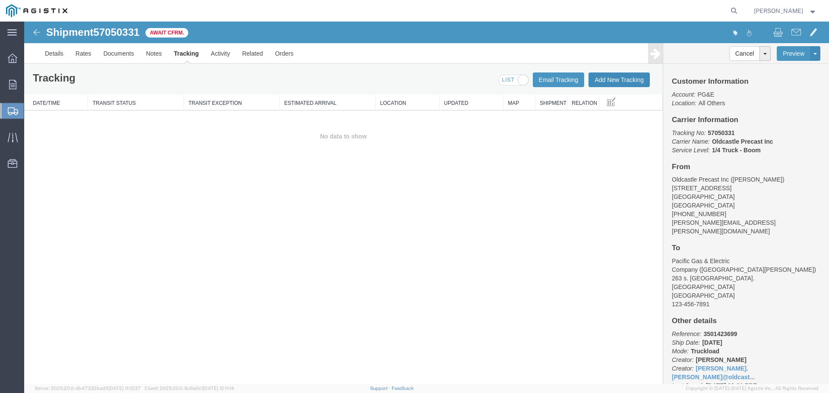
click at [618, 80] on button "Add New Tracking" at bounding box center [618, 79] width 61 height 15
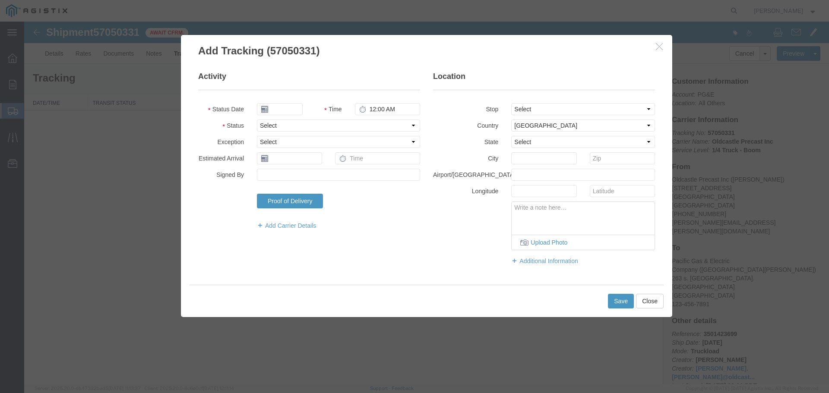
type input "[DATE]"
type input "9:00 AM"
click at [278, 125] on select "Select Arrival Notice Available Arrival Notice Imported Arrive at Delivery Loca…" at bounding box center [338, 126] width 163 height 12
select select "DELIVRED"
click at [257, 120] on select "Select Arrival Notice Available Arrival Notice Imported Arrive at Delivery Loca…" at bounding box center [338, 126] width 163 height 12
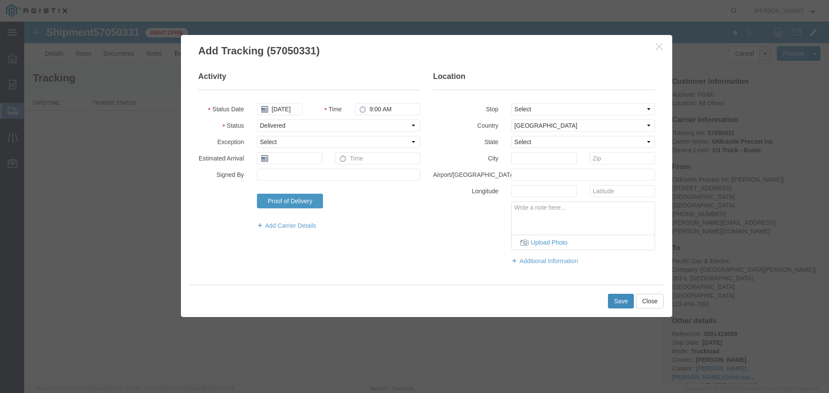
click at [611, 303] on button "Save" at bounding box center [621, 301] width 26 height 15
